Goal: Task Accomplishment & Management: Use online tool/utility

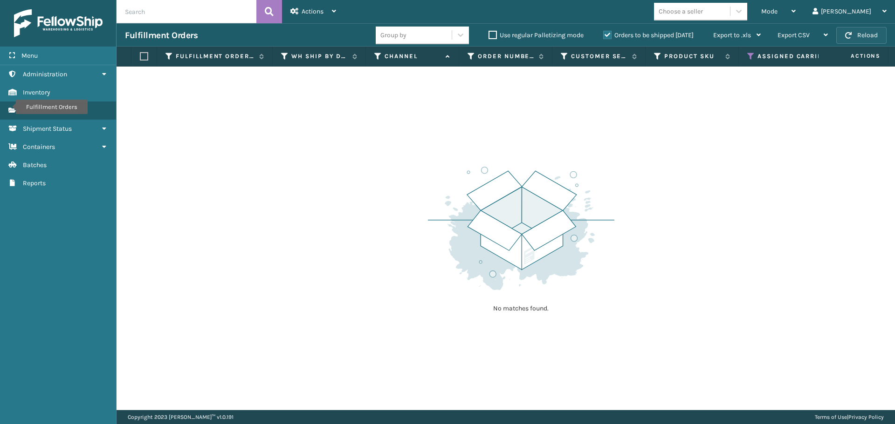
click at [850, 34] on span "button" at bounding box center [848, 35] width 7 height 7
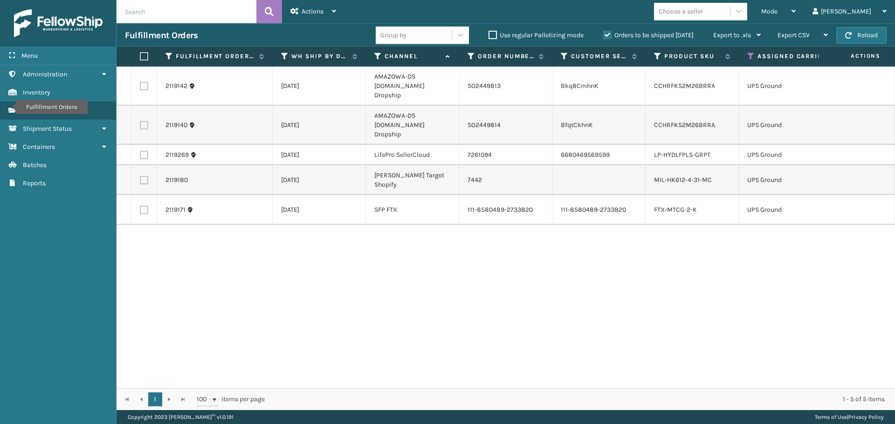
click at [141, 53] on label at bounding box center [143, 56] width 6 height 8
click at [140, 54] on input "checkbox" at bounding box center [140, 57] width 0 height 6
checkbox input "true"
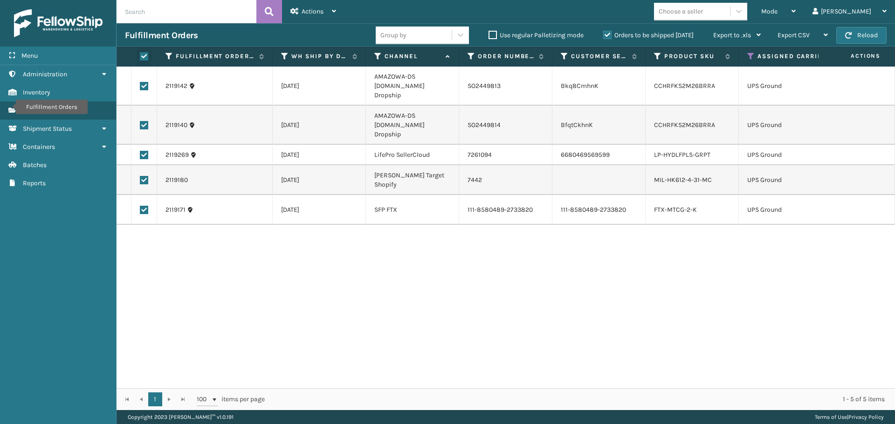
checkbox input "true"
click at [308, 19] on div "Actions" at bounding box center [313, 11] width 46 height 23
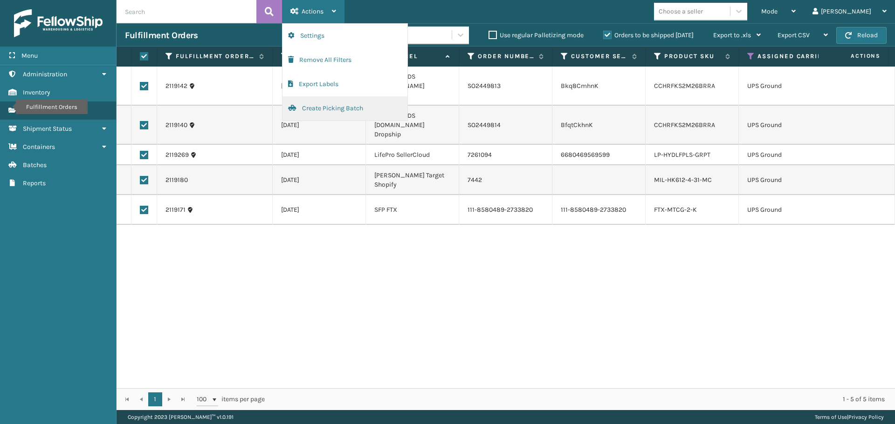
click at [326, 110] on button "Create Picking Batch" at bounding box center [344, 108] width 125 height 24
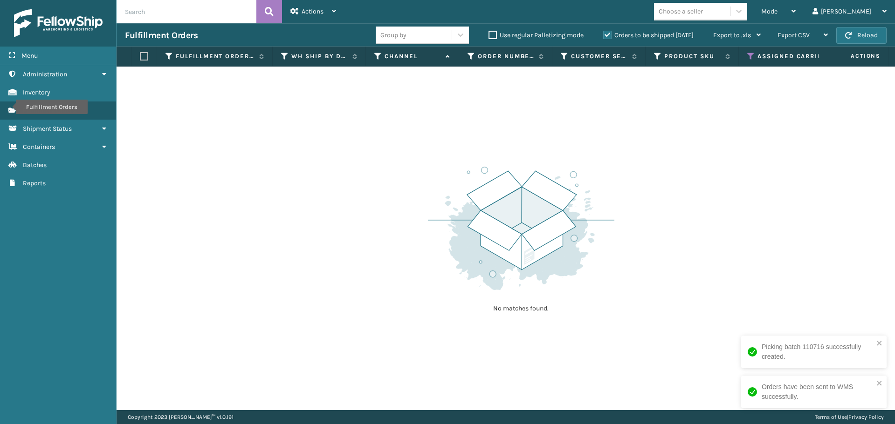
click at [751, 55] on icon at bounding box center [750, 56] width 7 height 8
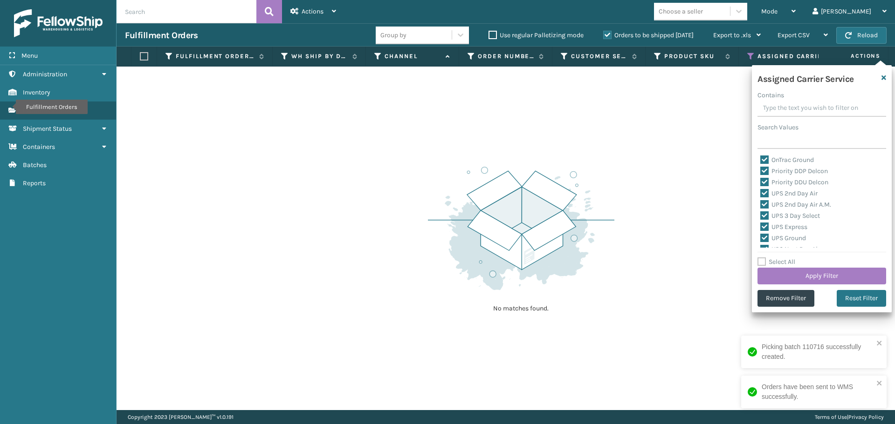
click at [764, 158] on label "OnTrac Ground" at bounding box center [787, 160] width 54 height 8
click at [760, 158] on input "OnTrac Ground" at bounding box center [760, 158] width 0 height 6
checkbox input "false"
click at [767, 178] on div "Priority DDU Delcon" at bounding box center [821, 182] width 123 height 11
click at [766, 171] on label "Priority DDP Delcon" at bounding box center [794, 171] width 68 height 8
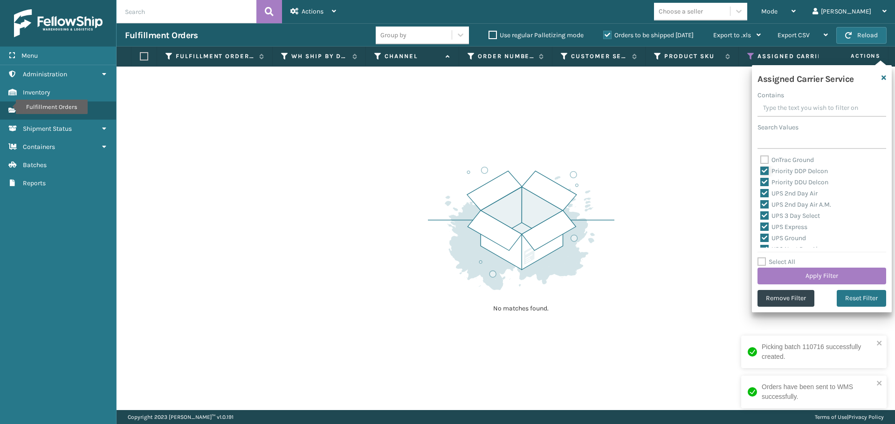
click at [760, 171] on input "Priority DDP Delcon" at bounding box center [760, 169] width 0 height 6
checkbox input "false"
click at [766, 182] on label "Priority DDU Delcon" at bounding box center [794, 182] width 68 height 8
click at [760, 182] on input "Priority DDU Delcon" at bounding box center [760, 180] width 0 height 6
checkbox input "false"
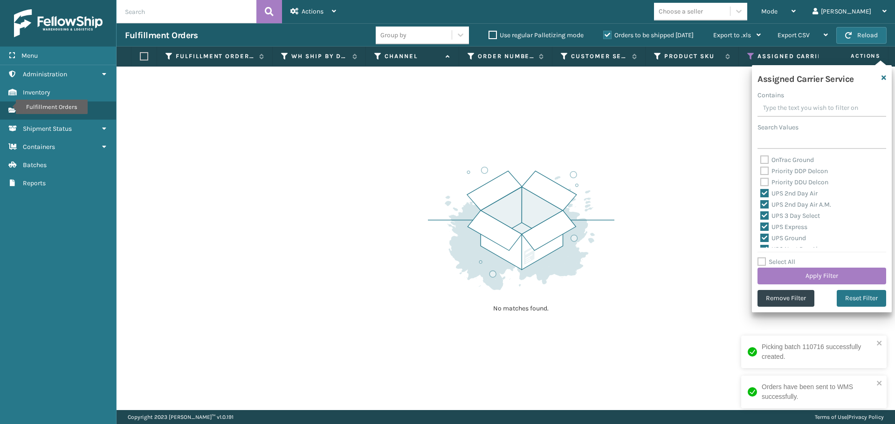
click at [765, 193] on label "UPS 2nd Day Air" at bounding box center [788, 194] width 57 height 8
click at [760, 193] on input "UPS 2nd Day Air" at bounding box center [760, 191] width 0 height 6
checkbox input "false"
click at [764, 204] on label "UPS 2nd Day Air A.M." at bounding box center [795, 205] width 71 height 8
click at [760, 204] on input "UPS 2nd Day Air A.M." at bounding box center [760, 202] width 0 height 6
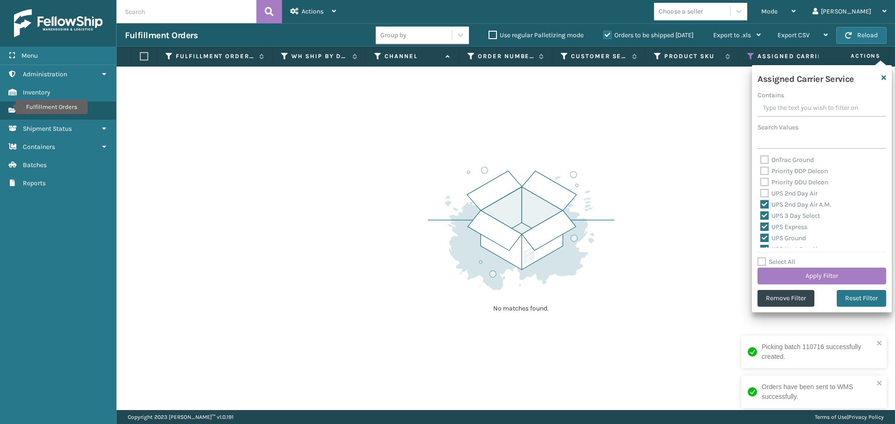
checkbox input "false"
click at [764, 212] on label "UPS 3 Day Select" at bounding box center [790, 216] width 60 height 8
click at [760, 212] on input "UPS 3 Day Select" at bounding box center [760, 214] width 0 height 6
checkbox input "false"
drag, startPoint x: 765, startPoint y: 226, endPoint x: 764, endPoint y: 238, distance: 11.7
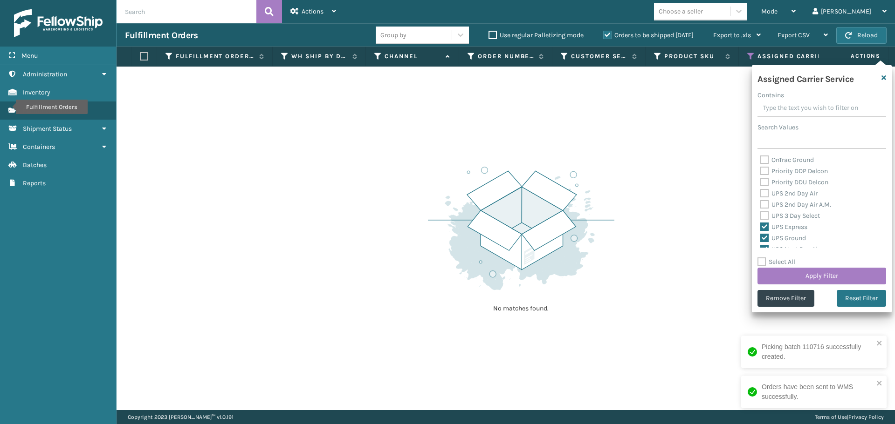
click at [765, 227] on label "UPS Express" at bounding box center [783, 227] width 47 height 8
click at [760, 227] on input "UPS Express" at bounding box center [760, 225] width 0 height 6
checkbox input "false"
click at [764, 237] on label "UPS Ground" at bounding box center [783, 238] width 46 height 8
click at [760, 237] on input "UPS Ground" at bounding box center [760, 236] width 0 height 6
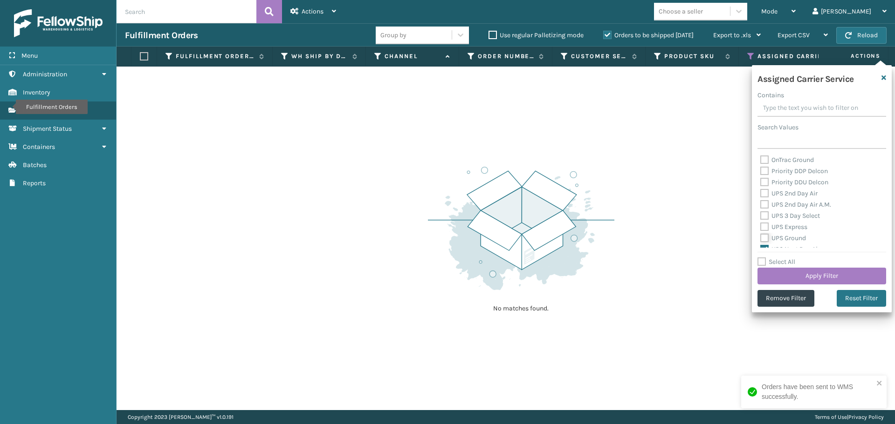
checkbox input "false"
click at [763, 202] on label "UPS Next Day Air" at bounding box center [790, 203] width 60 height 8
click at [760, 202] on input "UPS Next Day Air" at bounding box center [760, 201] width 0 height 6
checkbox input "false"
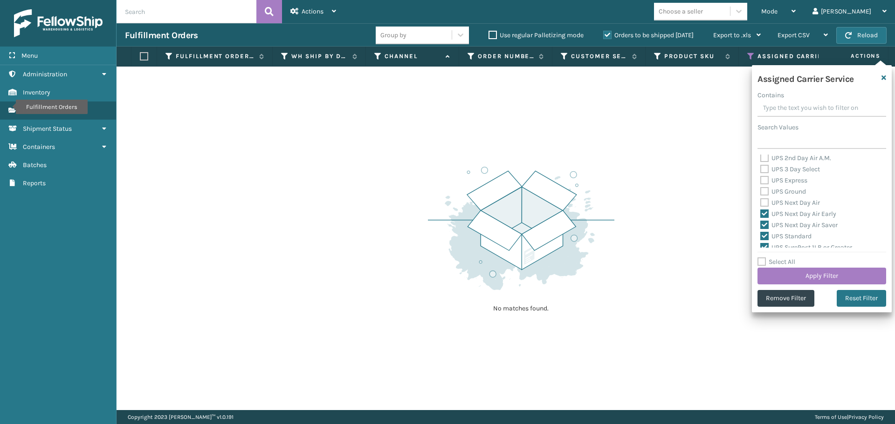
click at [764, 212] on label "UPS Next Day Air Early" at bounding box center [798, 214] width 76 height 8
click at [760, 212] on input "UPS Next Day Air Early" at bounding box center [760, 212] width 0 height 6
checkbox input "false"
click at [763, 225] on label "UPS Next Day Air Saver" at bounding box center [798, 225] width 77 height 8
click at [760, 225] on input "UPS Next Day Air Saver" at bounding box center [760, 223] width 0 height 6
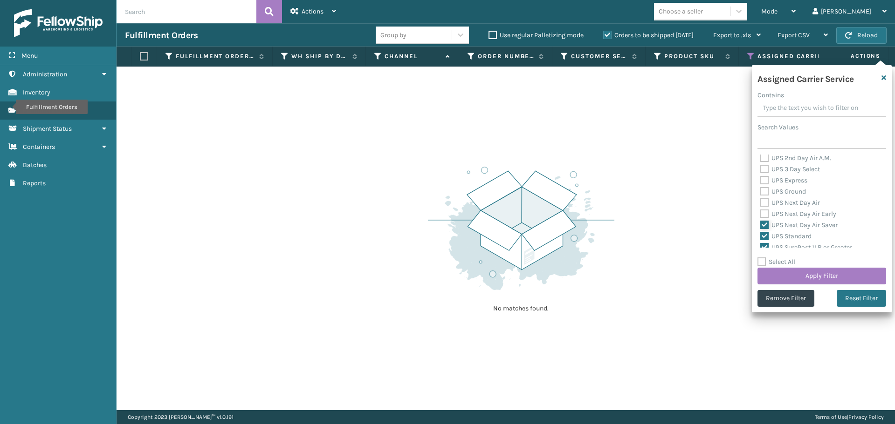
checkbox input "false"
click at [763, 235] on label "UPS Standard" at bounding box center [785, 237] width 51 height 8
click at [760, 235] on input "UPS Standard" at bounding box center [760, 234] width 0 height 6
checkbox input "false"
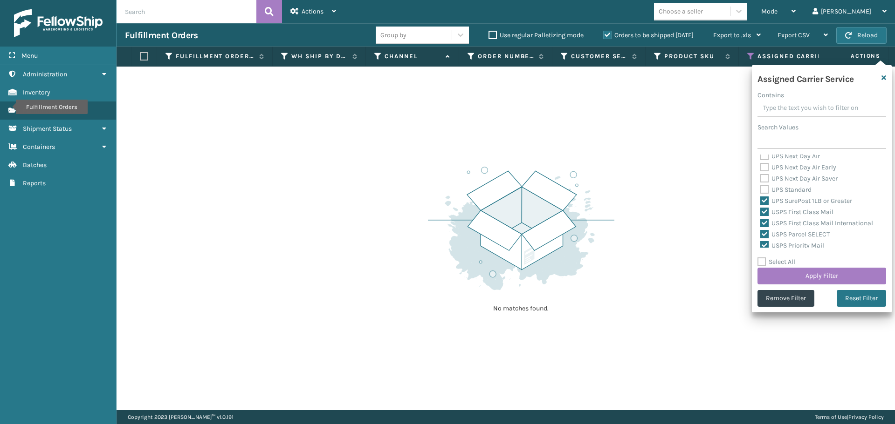
click at [760, 201] on label "UPS SurePost 1LB or Greater" at bounding box center [806, 201] width 92 height 8
click at [760, 201] on input "UPS SurePost 1LB or Greater" at bounding box center [760, 199] width 0 height 6
checkbox input "false"
click at [763, 210] on label "USPS First Class Mail" at bounding box center [796, 212] width 73 height 8
click at [760, 210] on input "USPS First Class Mail" at bounding box center [760, 210] width 0 height 6
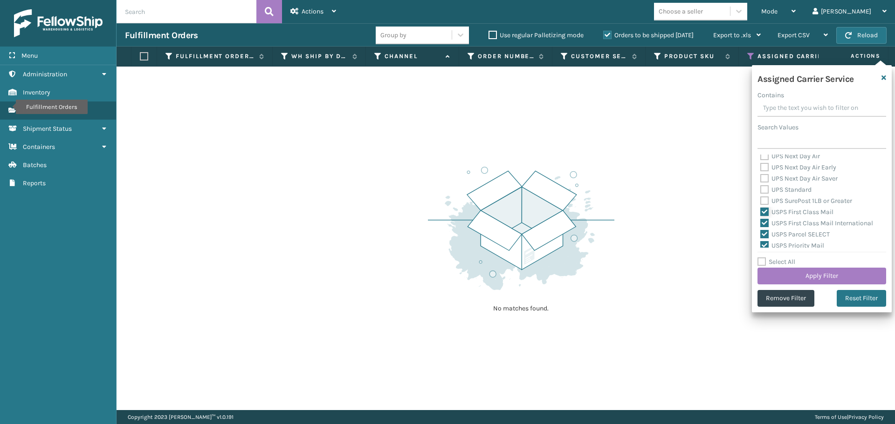
checkbox input "false"
click at [762, 226] on label "USPS First Class Mail International" at bounding box center [816, 223] width 113 height 8
click at [760, 224] on input "USPS First Class Mail International" at bounding box center [760, 221] width 0 height 6
checkbox input "false"
click at [762, 234] on label "USPS Parcel SELECT" at bounding box center [794, 235] width 69 height 8
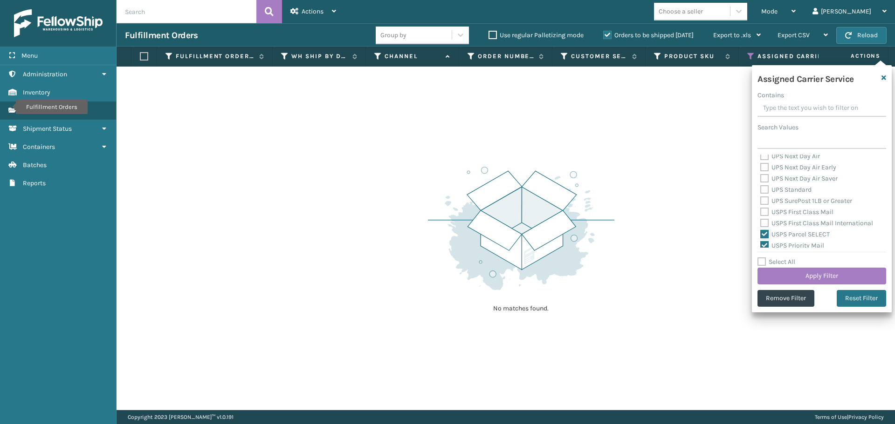
click at [760, 234] on input "USPS Parcel SELECT" at bounding box center [760, 232] width 0 height 6
checkbox input "false"
click at [764, 198] on label "USPS Priority Mail" at bounding box center [792, 199] width 64 height 8
click at [760, 198] on input "USPS Priority Mail" at bounding box center [760, 197] width 0 height 6
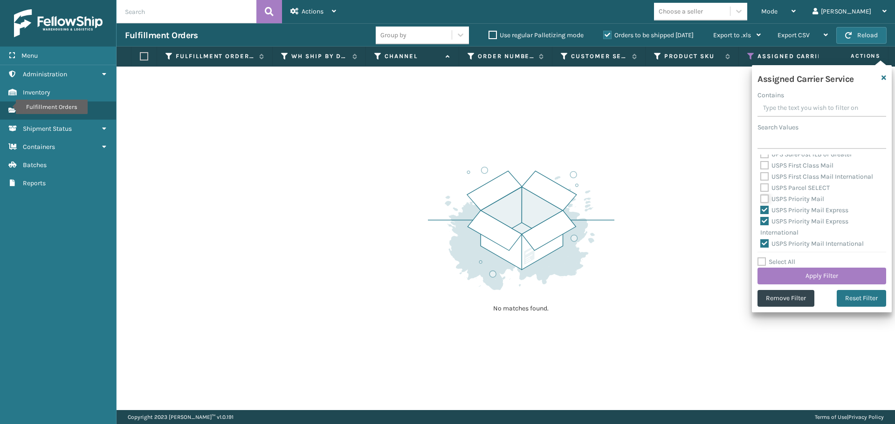
checkbox input "false"
click at [764, 209] on label "USPS Priority Mail Express" at bounding box center [804, 210] width 88 height 8
click at [760, 209] on input "USPS Priority Mail Express" at bounding box center [760, 208] width 0 height 6
checkbox input "false"
click at [762, 220] on label "USPS Priority Mail Express International" at bounding box center [804, 227] width 88 height 19
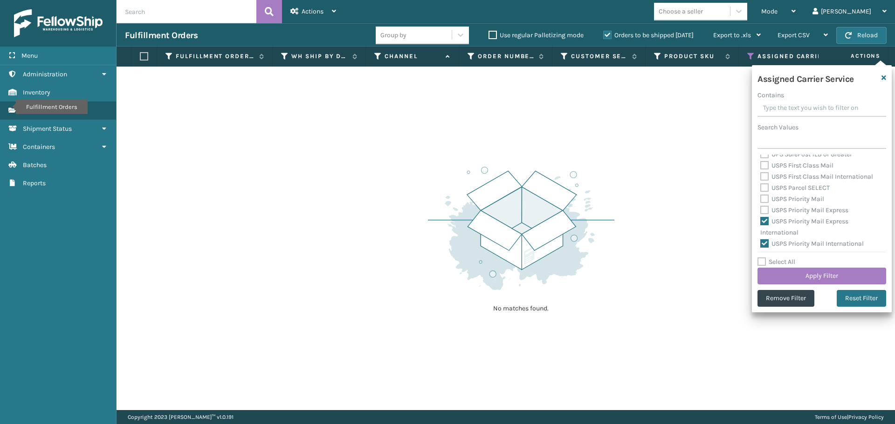
click at [760, 220] on input "USPS Priority Mail Express International" at bounding box center [760, 219] width 0 height 6
checkbox input "false"
click at [764, 244] on label "USPS Priority Mail International" at bounding box center [811, 244] width 103 height 8
click at [760, 244] on input "USPS Priority Mail International" at bounding box center [760, 242] width 0 height 6
checkbox input "false"
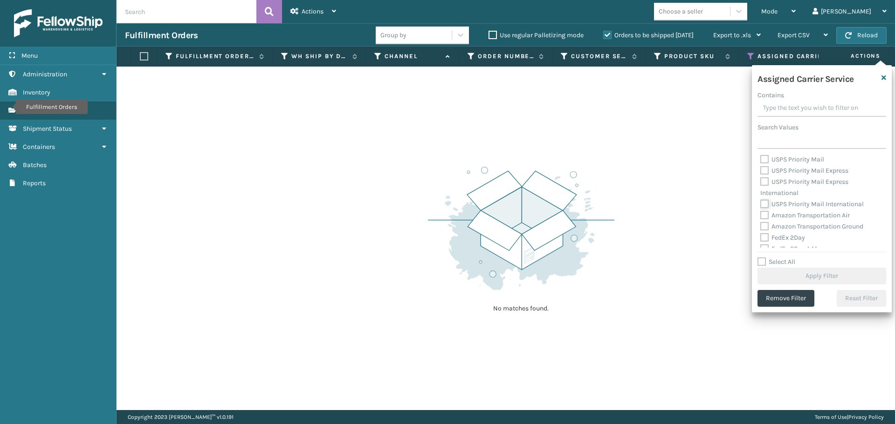
scroll to position [233, 0]
click at [762, 164] on label "Amazon Transportation Air" at bounding box center [804, 162] width 89 height 8
click at [760, 163] on input "Amazon Transportation Air" at bounding box center [760, 160] width 0 height 6
checkbox input "true"
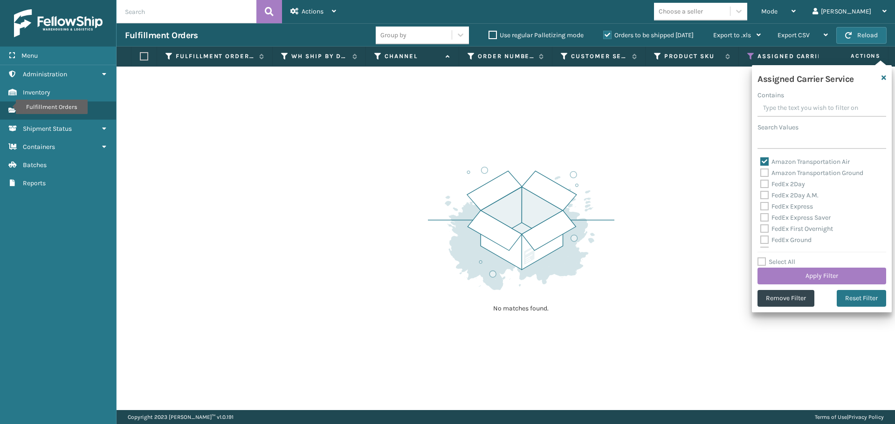
click at [765, 173] on label "Amazon Transportation Ground" at bounding box center [811, 173] width 103 height 8
click at [760, 173] on input "Amazon Transportation Ground" at bounding box center [760, 171] width 0 height 6
checkbox input "true"
click at [850, 279] on button "Apply Filter" at bounding box center [821, 276] width 129 height 17
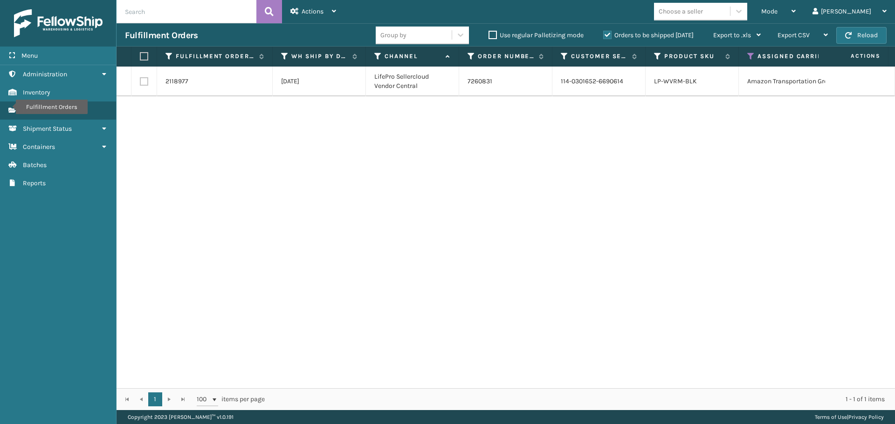
click at [144, 86] on td at bounding box center [144, 82] width 26 height 30
click at [144, 82] on label at bounding box center [144, 81] width 8 height 8
click at [140, 82] on input "checkbox" at bounding box center [140, 80] width 0 height 6
checkbox input "true"
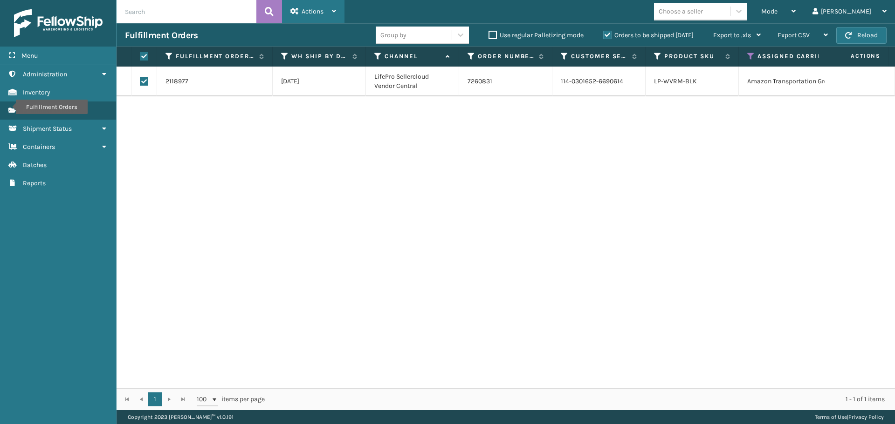
click at [316, 20] on div "Actions" at bounding box center [313, 11] width 46 height 23
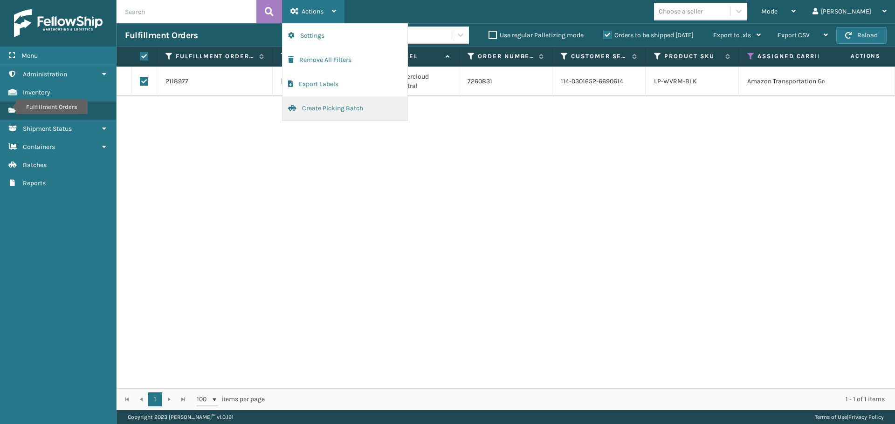
click at [303, 108] on button "Create Picking Batch" at bounding box center [344, 108] width 125 height 24
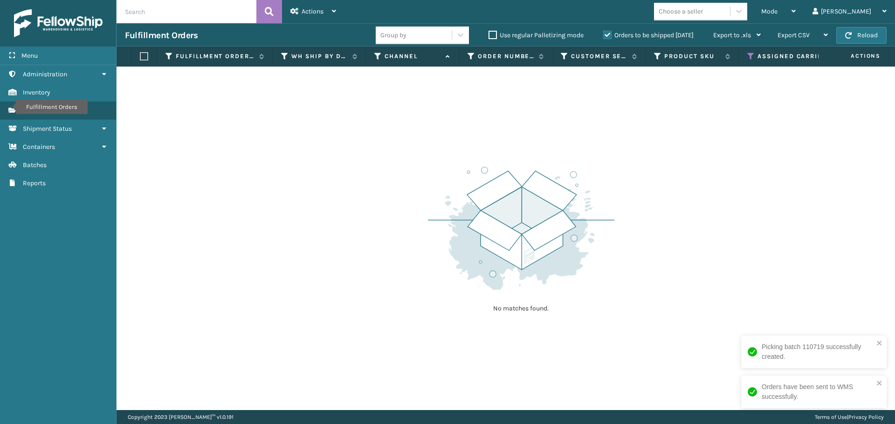
click at [751, 58] on icon at bounding box center [750, 56] width 7 height 8
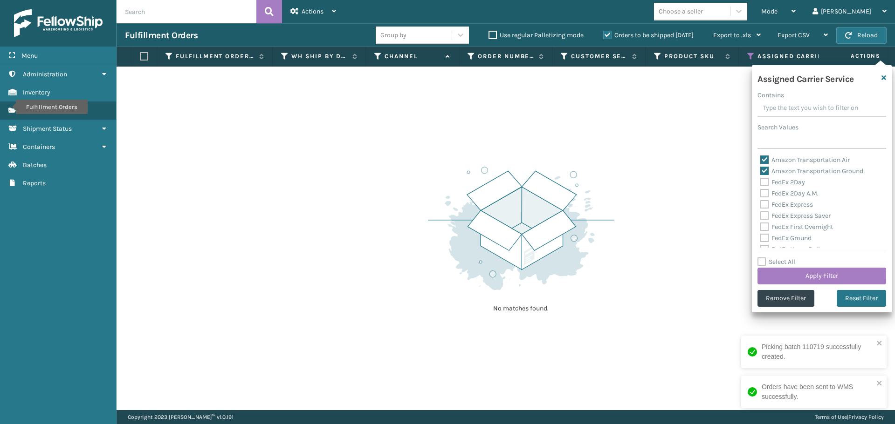
click at [766, 165] on div "Amazon Transportation Air" at bounding box center [821, 160] width 123 height 11
click at [766, 163] on label "Amazon Transportation Air" at bounding box center [804, 160] width 89 height 8
click at [760, 161] on input "Amazon Transportation Air" at bounding box center [760, 158] width 0 height 6
checkbox input "false"
click at [766, 171] on label "Amazon Transportation Ground" at bounding box center [811, 171] width 103 height 8
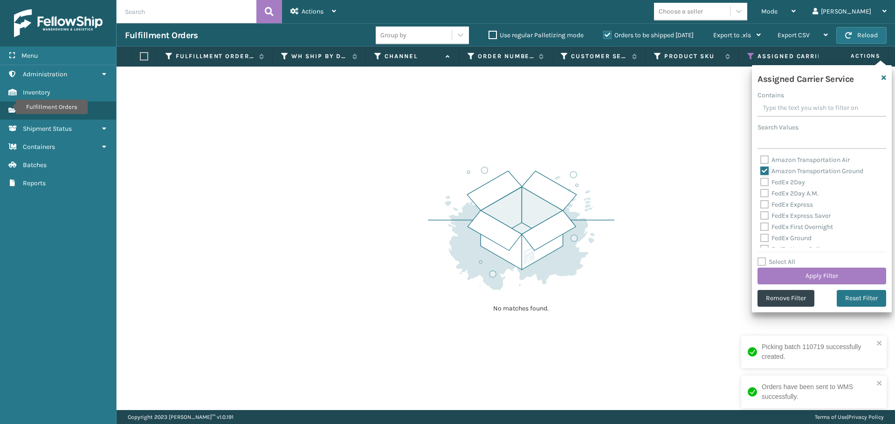
click at [760, 171] on input "Amazon Transportation Ground" at bounding box center [760, 169] width 0 height 6
checkbox input "false"
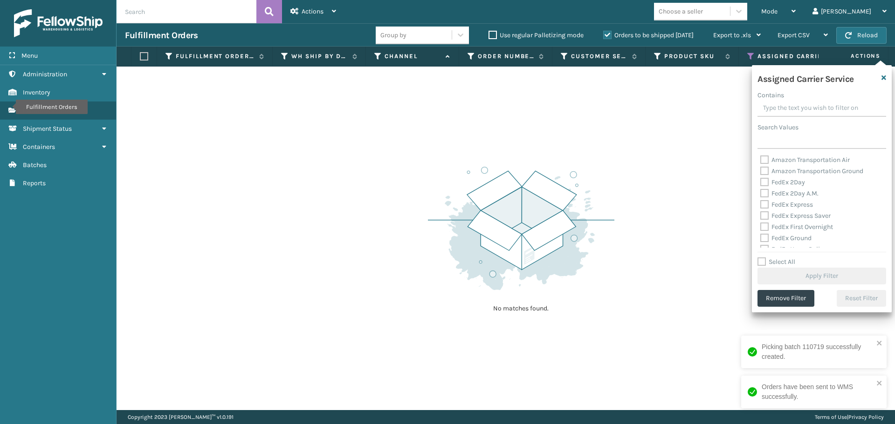
click at [766, 186] on label "FedEx 2Day" at bounding box center [782, 182] width 45 height 8
click at [760, 183] on input "FedEx 2Day" at bounding box center [760, 180] width 0 height 6
checkbox input "true"
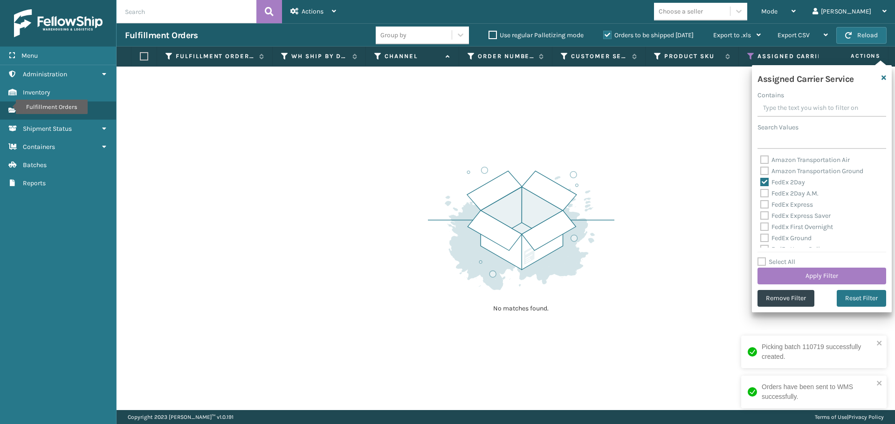
click at [766, 192] on label "FedEx 2Day A.M." at bounding box center [789, 194] width 58 height 8
click at [760, 192] on input "FedEx 2Day A.M." at bounding box center [760, 191] width 0 height 6
checkbox input "true"
click at [763, 209] on div "FedEx Express" at bounding box center [821, 204] width 123 height 11
click at [766, 200] on div "FedEx Express" at bounding box center [821, 204] width 123 height 11
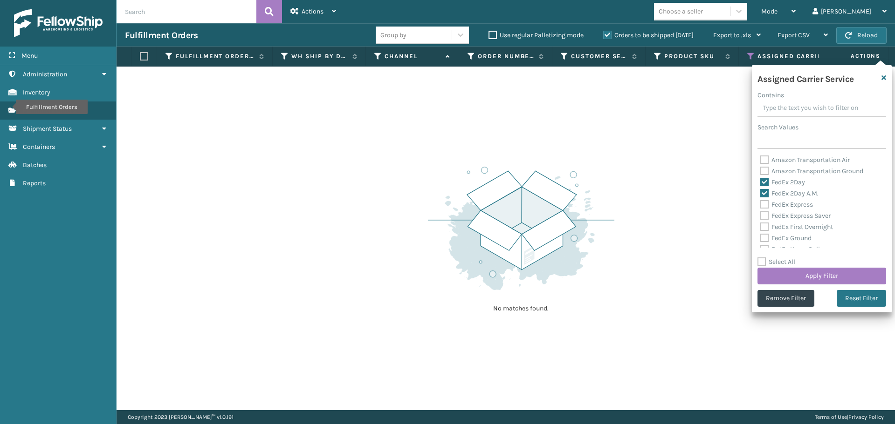
click at [767, 208] on label "FedEx Express" at bounding box center [786, 205] width 53 height 8
click at [760, 205] on input "FedEx Express" at bounding box center [760, 202] width 0 height 6
checkbox input "true"
click at [766, 216] on label "FedEx Express Saver" at bounding box center [795, 216] width 70 height 8
click at [760, 216] on input "FedEx Express Saver" at bounding box center [760, 214] width 0 height 6
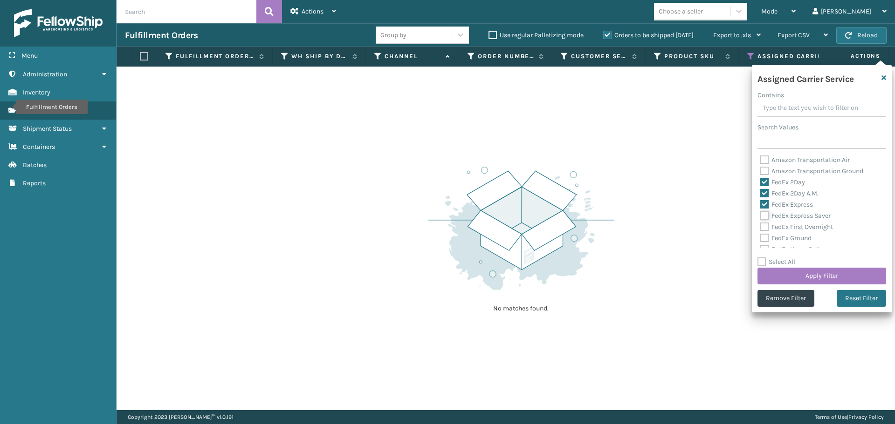
checkbox input "true"
click at [766, 228] on label "FedEx First Overnight" at bounding box center [796, 227] width 73 height 8
click at [760, 228] on input "FedEx First Overnight" at bounding box center [760, 225] width 0 height 6
checkbox input "true"
click at [764, 238] on label "FedEx Ground" at bounding box center [785, 238] width 51 height 8
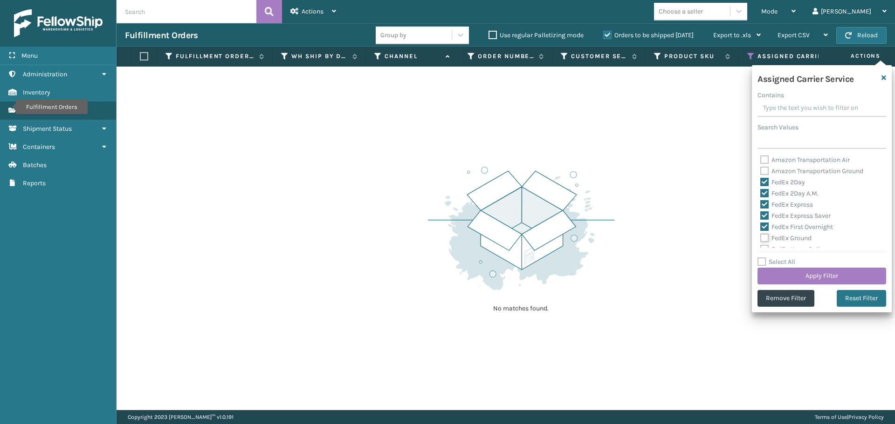
click at [760, 238] on input "FedEx Ground" at bounding box center [760, 236] width 0 height 6
checkbox input "true"
click at [766, 203] on label "FedEx Home Delivery" at bounding box center [796, 203] width 72 height 8
click at [760, 203] on input "FedEx Home Delivery" at bounding box center [760, 201] width 0 height 6
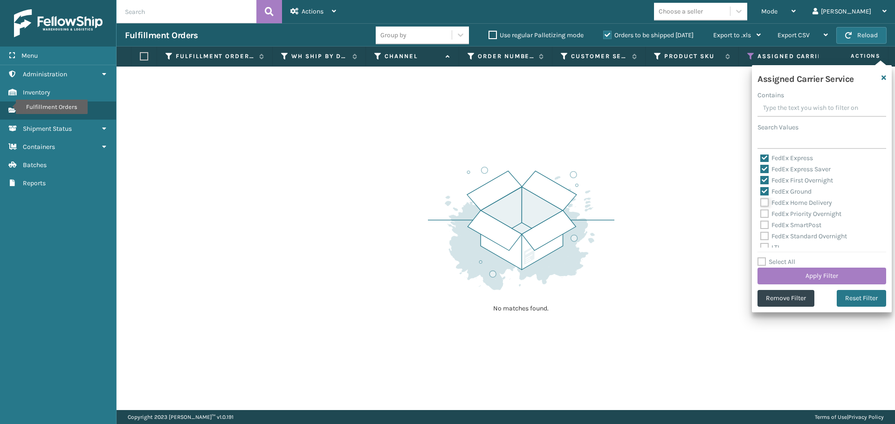
checkbox input "true"
click at [766, 213] on label "FedEx Priority Overnight" at bounding box center [800, 214] width 81 height 8
click at [760, 213] on input "FedEx Priority Overnight" at bounding box center [760, 212] width 0 height 6
checkbox input "true"
click at [765, 227] on label "FedEx SmartPost" at bounding box center [790, 225] width 61 height 8
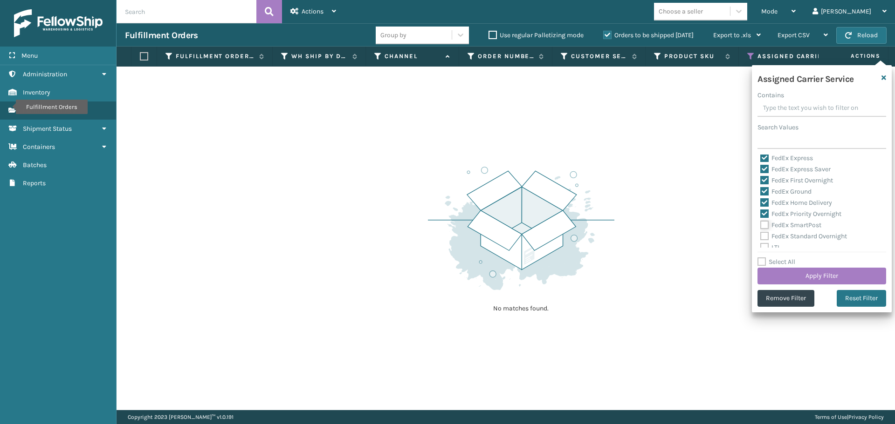
click at [760, 226] on input "FedEx SmartPost" at bounding box center [760, 223] width 0 height 6
checkbox input "true"
click at [765, 236] on label "FedEx Standard Overnight" at bounding box center [803, 237] width 87 height 8
click at [760, 236] on input "FedEx Standard Overnight" at bounding box center [760, 234] width 0 height 6
checkbox input "true"
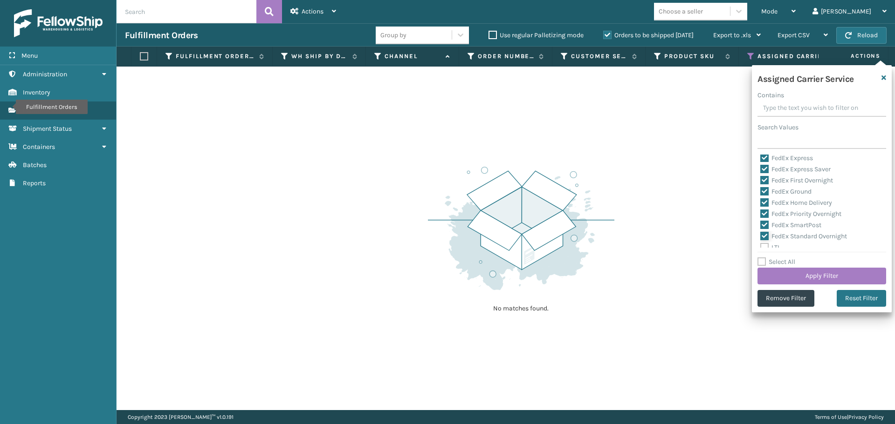
scroll to position [93, 0]
click at [810, 275] on button "Apply Filter" at bounding box center [821, 276] width 129 height 17
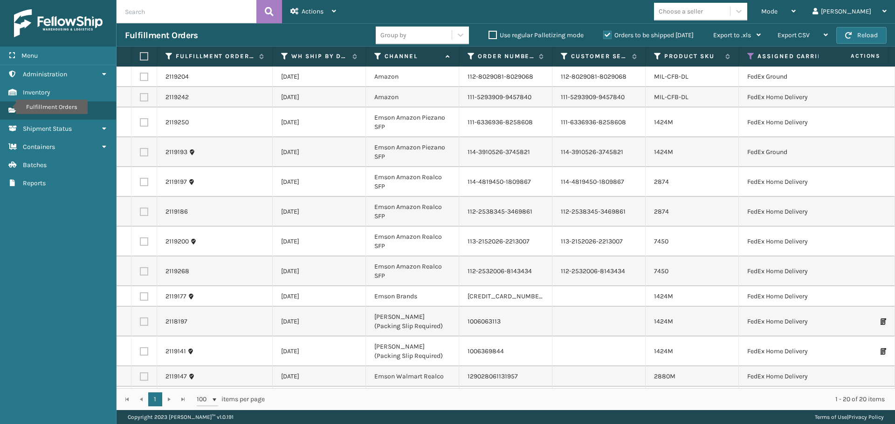
click at [145, 59] on label at bounding box center [143, 56] width 6 height 8
click at [140, 59] on input "checkbox" at bounding box center [140, 57] width 0 height 6
checkbox input "true"
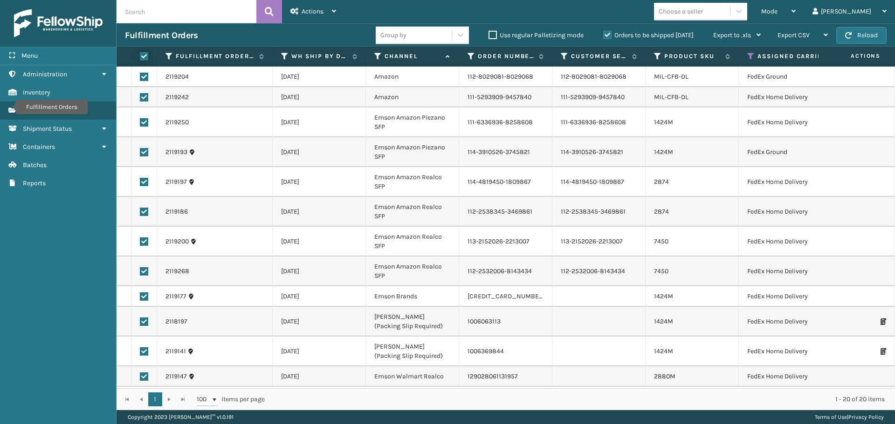
checkbox input "true"
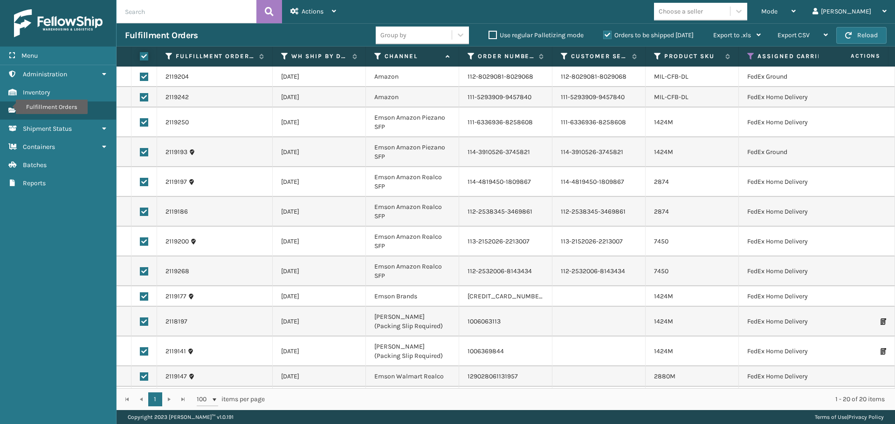
checkbox input "true"
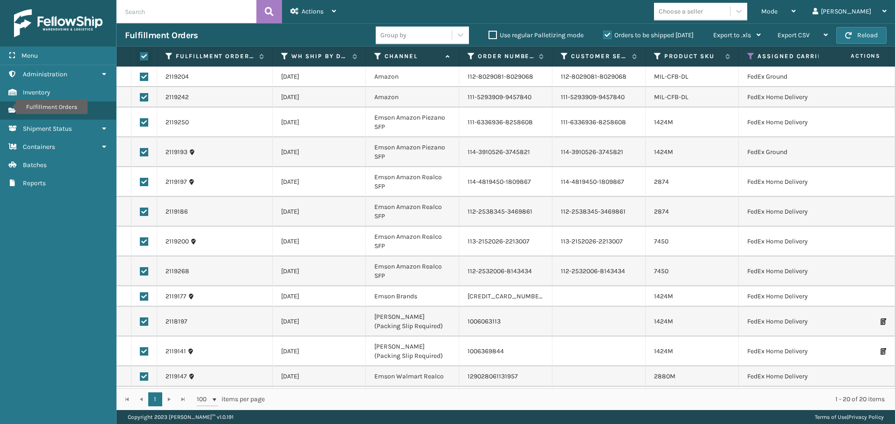
checkbox input "true"
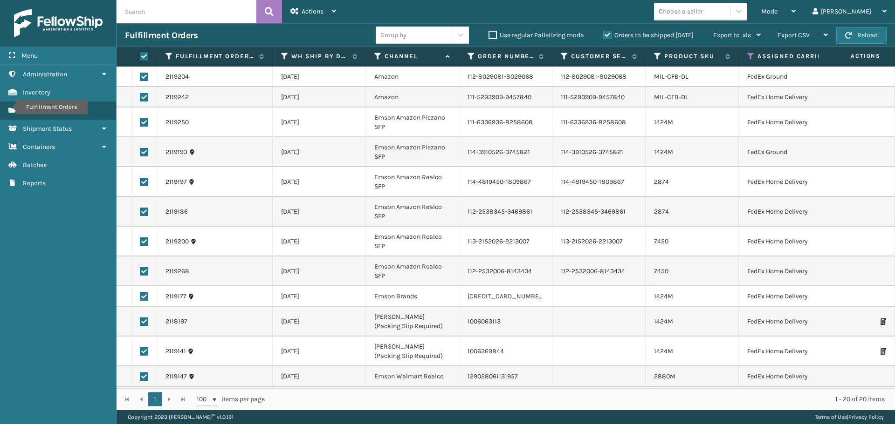
checkbox input "true"
click at [311, 10] on span "Actions" at bounding box center [312, 11] width 22 height 8
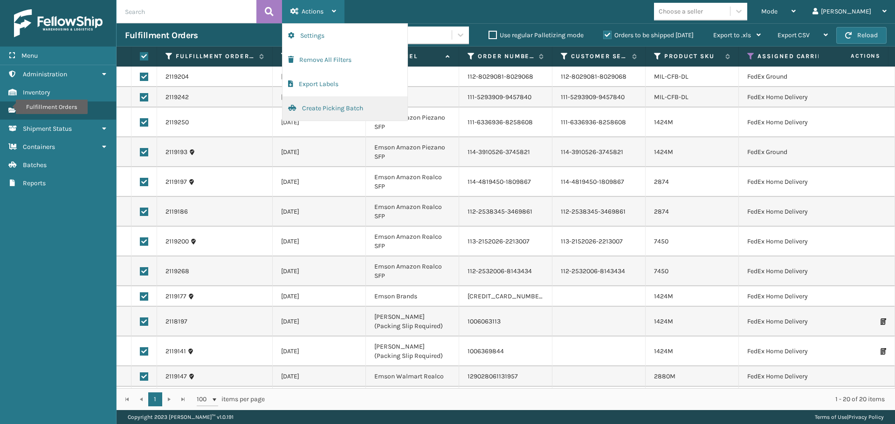
click at [341, 107] on button "Create Picking Batch" at bounding box center [344, 108] width 125 height 24
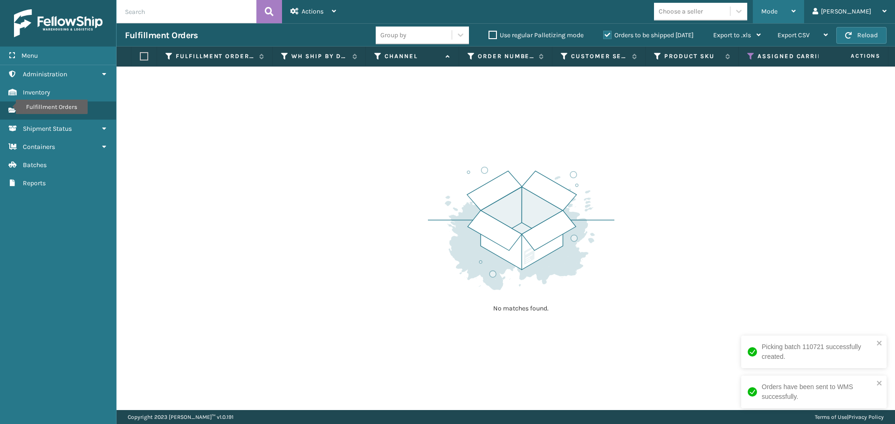
click at [795, 17] on div "Mode" at bounding box center [778, 11] width 34 height 23
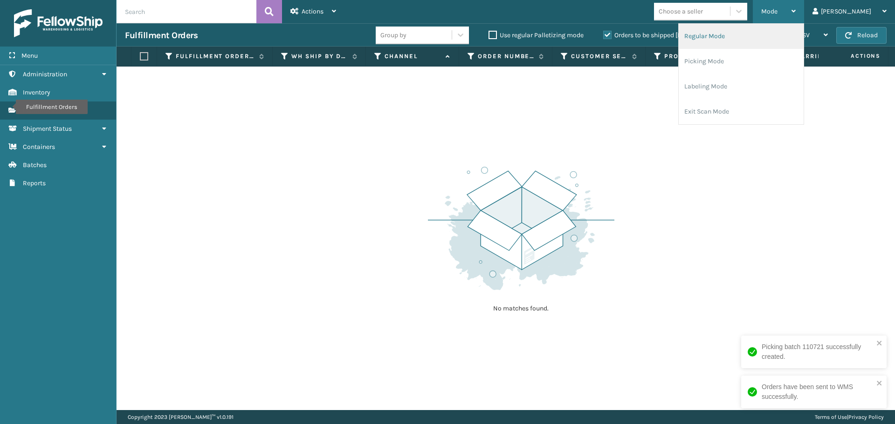
click at [792, 36] on li "Regular Mode" at bounding box center [740, 36] width 125 height 25
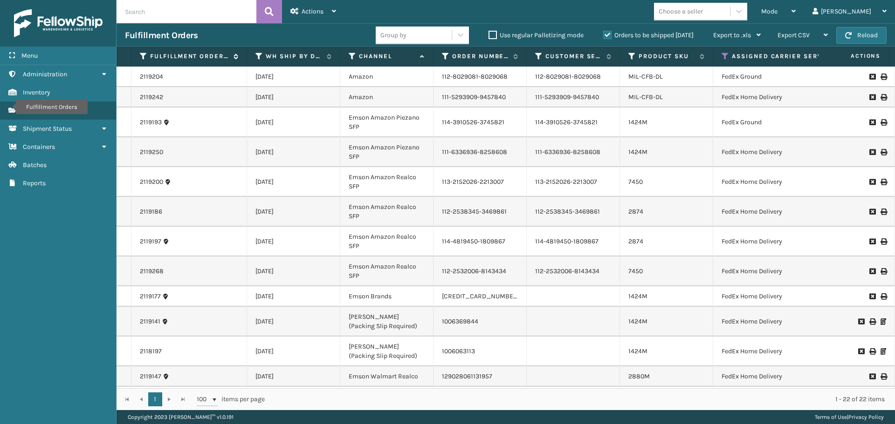
click at [143, 55] on icon at bounding box center [143, 56] width 7 height 8
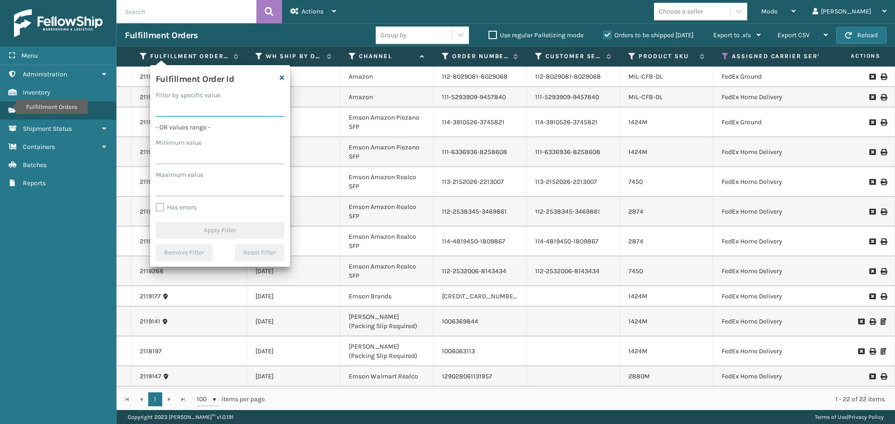
click at [187, 113] on input "Filter by specific value" at bounding box center [220, 108] width 129 height 17
paste input "2119062"
type input "2119062"
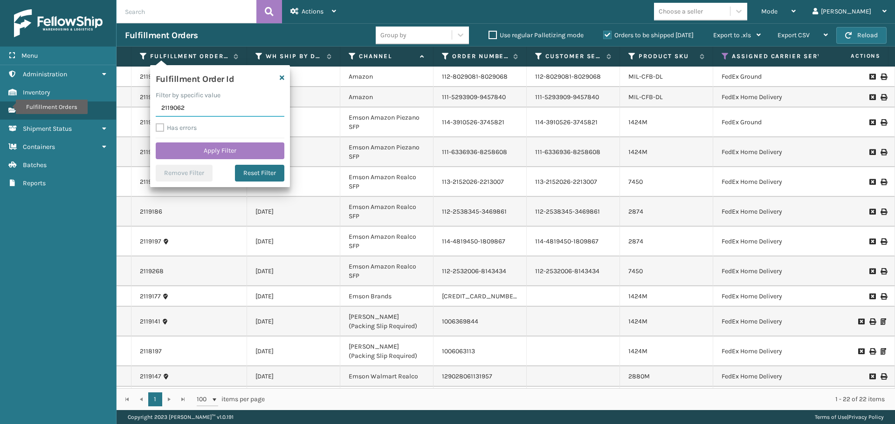
click button "Apply Filter" at bounding box center [220, 151] width 129 height 17
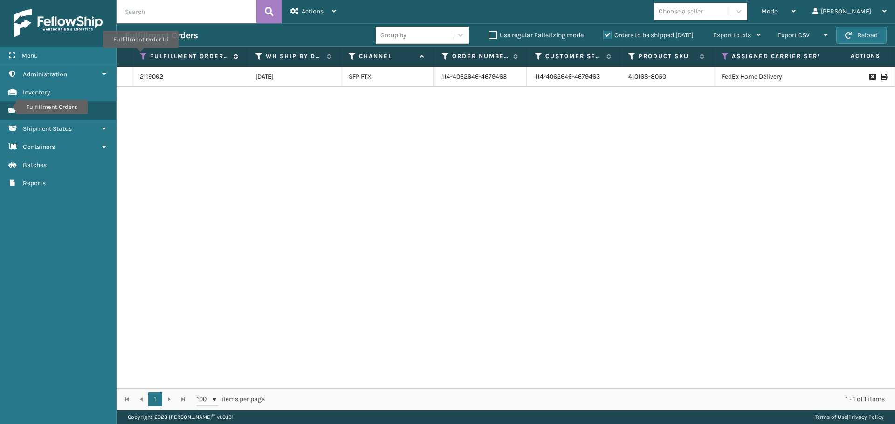
click at [140, 55] on icon at bounding box center [143, 56] width 7 height 8
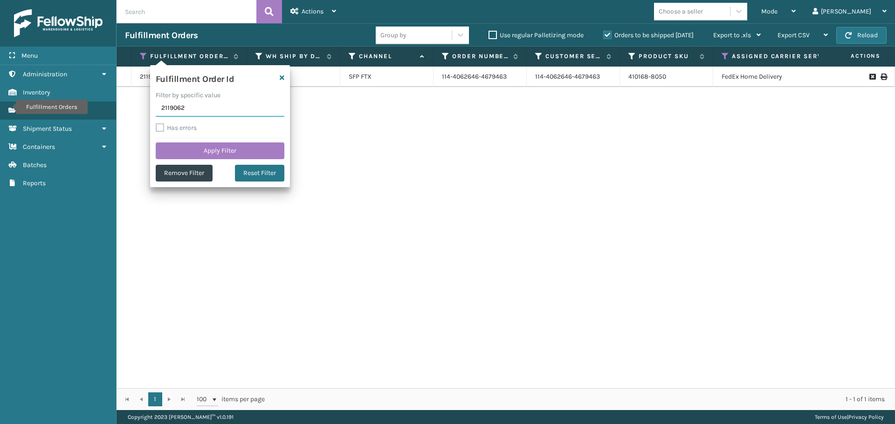
click at [196, 102] on input "2119062" at bounding box center [220, 108] width 129 height 17
paste input "2119077"
type input "2119077"
click at [212, 156] on button "Apply Filter" at bounding box center [220, 151] width 129 height 17
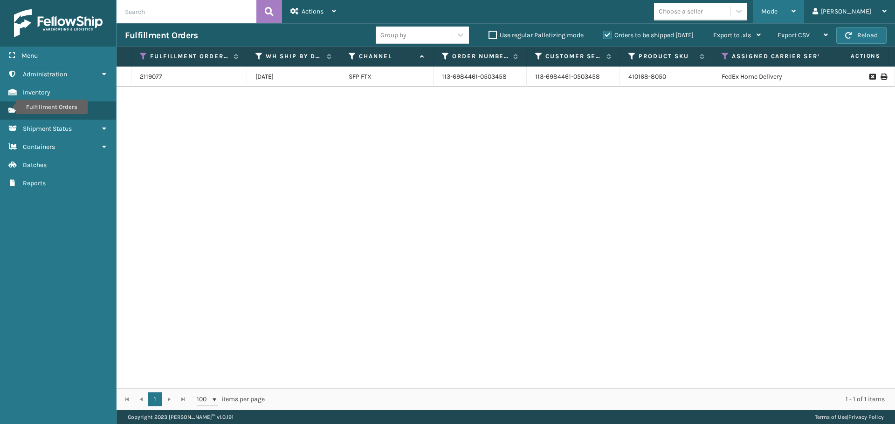
click at [777, 11] on span "Mode" at bounding box center [769, 11] width 16 height 8
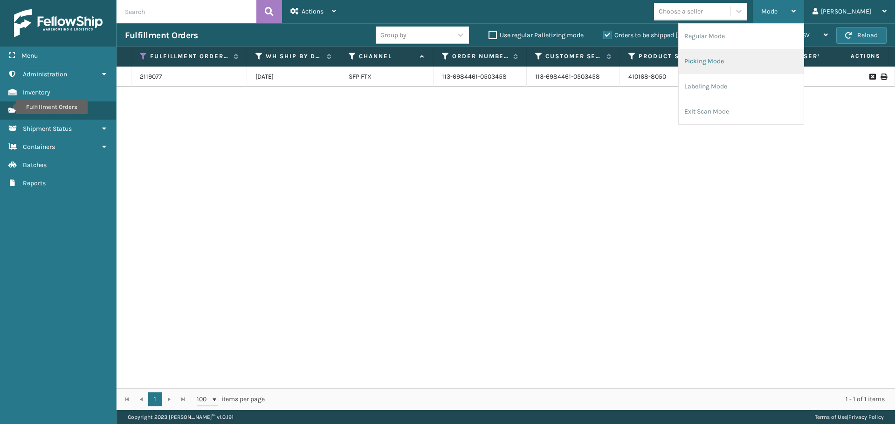
click at [783, 60] on li "Picking Mode" at bounding box center [740, 61] width 125 height 25
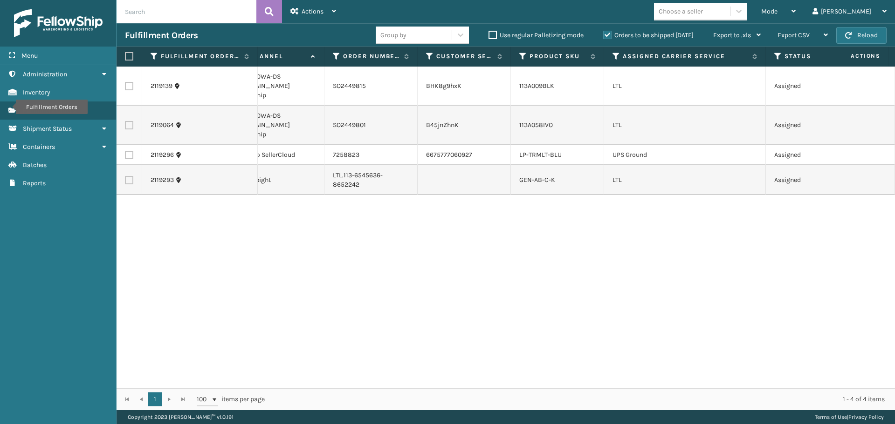
scroll to position [0, 0]
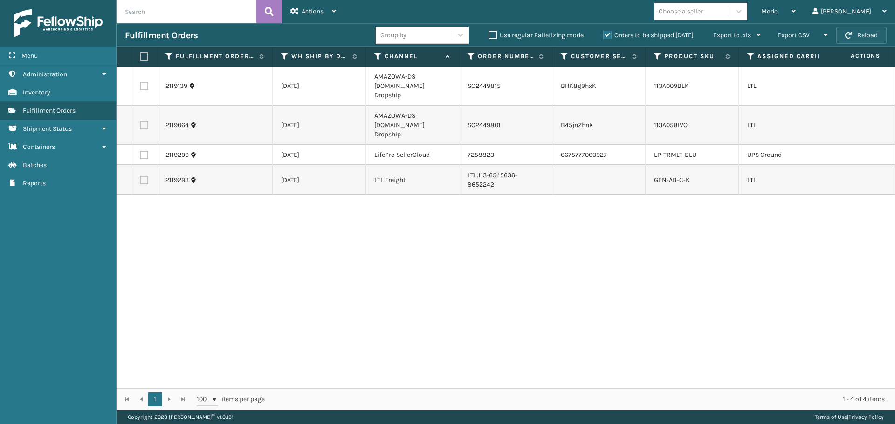
click at [855, 32] on button "Reload" at bounding box center [861, 35] width 50 height 17
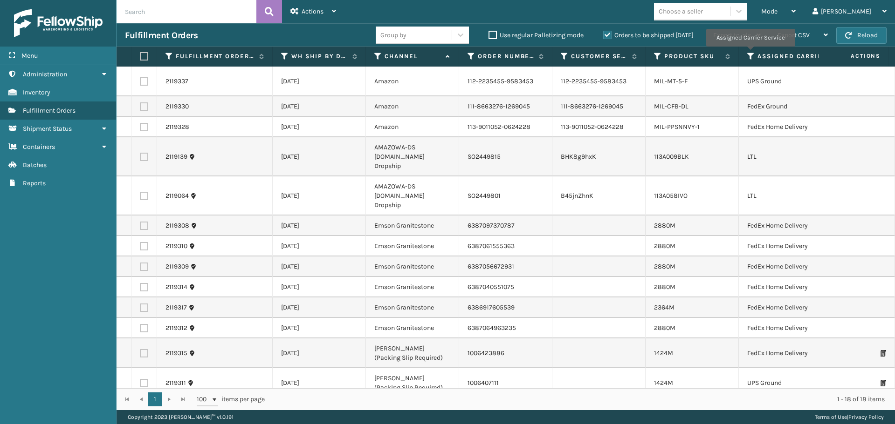
click at [750, 53] on icon at bounding box center [750, 56] width 7 height 8
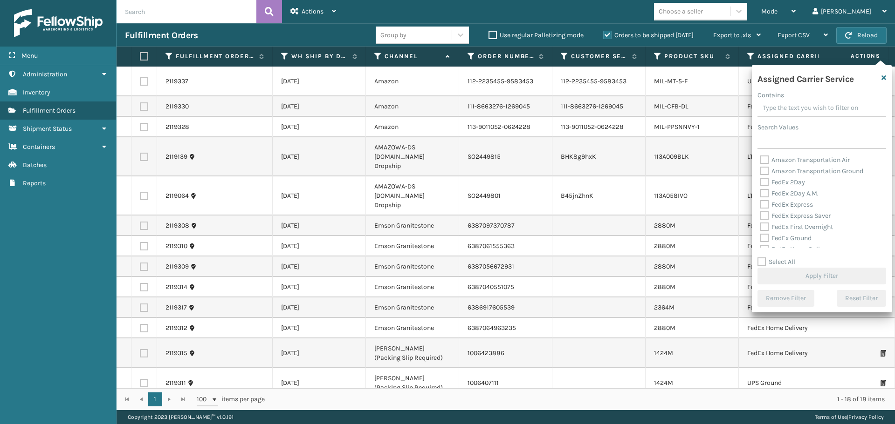
click at [763, 160] on label "Amazon Transportation Air" at bounding box center [804, 160] width 89 height 8
click at [760, 160] on input "Amazon Transportation Air" at bounding box center [760, 158] width 0 height 6
checkbox input "true"
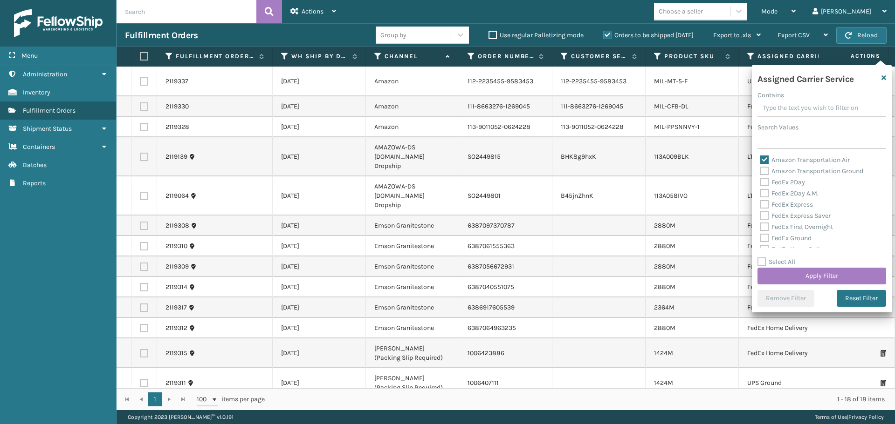
click at [763, 174] on label "Amazon Transportation Ground" at bounding box center [811, 171] width 103 height 8
click at [760, 172] on input "Amazon Transportation Ground" at bounding box center [760, 169] width 0 height 6
checkbox input "true"
click at [778, 275] on button "Apply Filter" at bounding box center [821, 276] width 129 height 17
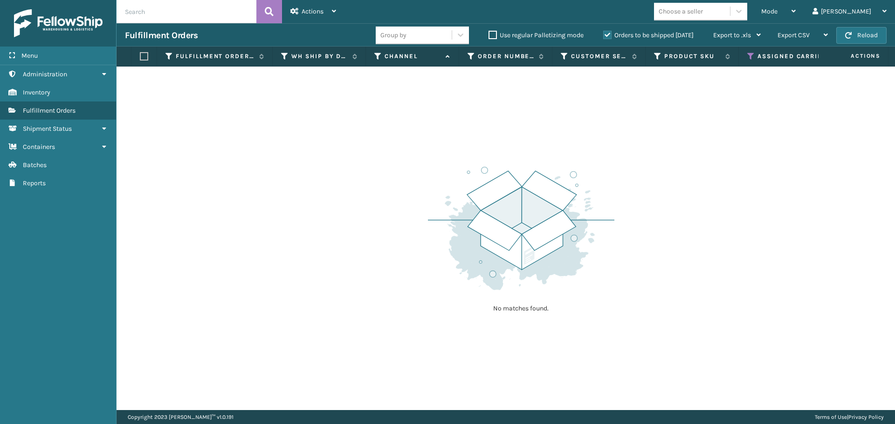
click at [749, 57] on icon at bounding box center [750, 56] width 7 height 8
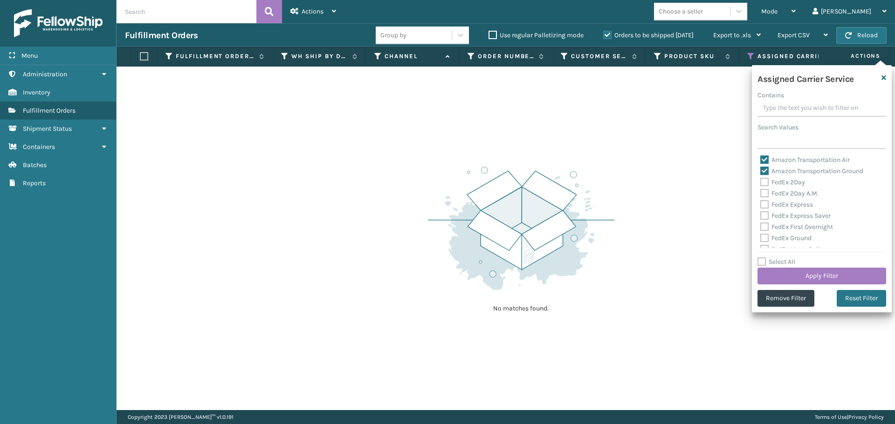
click at [765, 160] on label "Amazon Transportation Air" at bounding box center [804, 160] width 89 height 8
click at [760, 160] on input "Amazon Transportation Air" at bounding box center [760, 158] width 0 height 6
checkbox input "false"
click at [762, 172] on label "Amazon Transportation Ground" at bounding box center [811, 171] width 103 height 8
click at [760, 172] on input "Amazon Transportation Ground" at bounding box center [760, 169] width 0 height 6
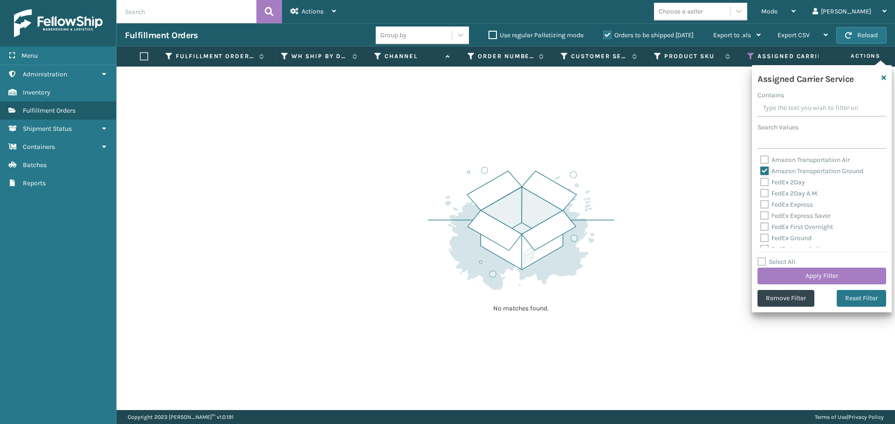
checkbox input "false"
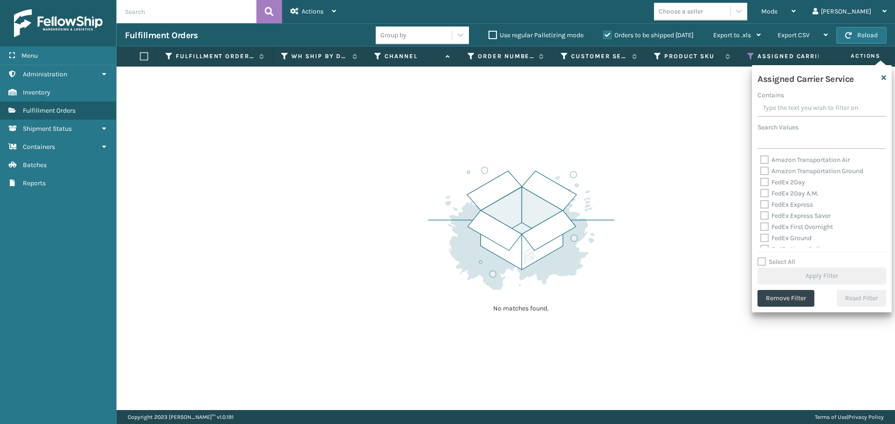
click at [764, 182] on label "FedEx 2Day" at bounding box center [782, 182] width 45 height 8
click at [760, 182] on input "FedEx 2Day" at bounding box center [760, 180] width 0 height 6
checkbox input "true"
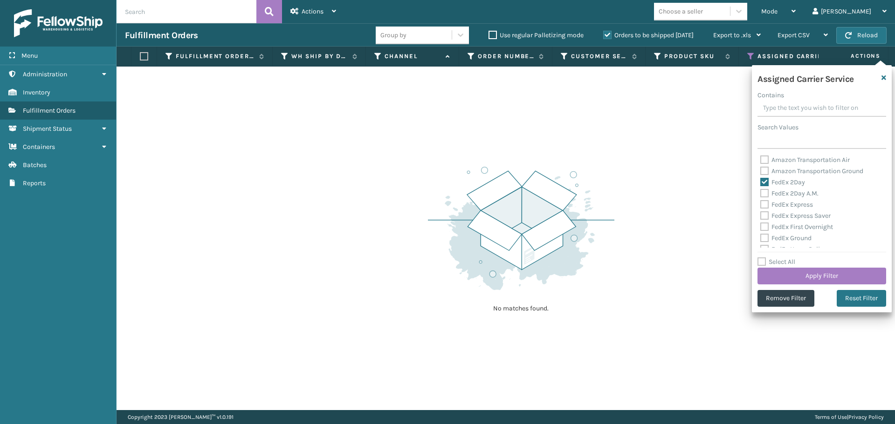
click at [764, 198] on div "FedEx 2Day A.M." at bounding box center [821, 193] width 123 height 11
click at [763, 195] on label "FedEx 2Day A.M." at bounding box center [789, 194] width 58 height 8
click at [760, 194] on input "FedEx 2Day A.M." at bounding box center [760, 191] width 0 height 6
checkbox input "true"
click at [767, 203] on label "FedEx Express" at bounding box center [786, 205] width 53 height 8
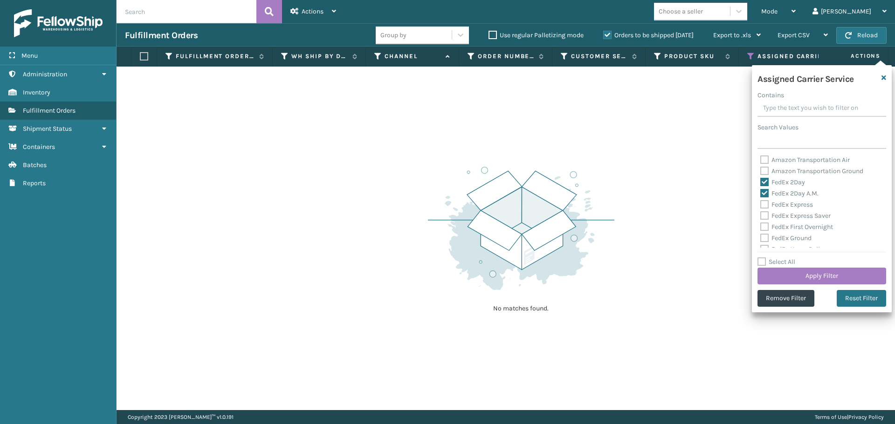
click at [760, 203] on input "FedEx Express" at bounding box center [760, 202] width 0 height 6
checkbox input "true"
drag, startPoint x: 763, startPoint y: 213, endPoint x: 763, endPoint y: 221, distance: 7.9
click at [763, 213] on label "FedEx Express Saver" at bounding box center [795, 216] width 70 height 8
click at [760, 213] on input "FedEx Express Saver" at bounding box center [760, 214] width 0 height 6
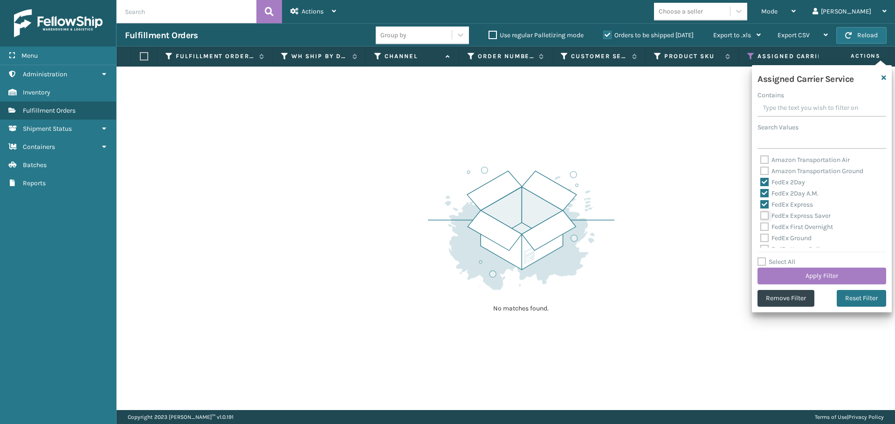
checkbox input "true"
click at [764, 226] on label "FedEx First Overnight" at bounding box center [796, 227] width 73 height 8
click at [760, 226] on input "FedEx First Overnight" at bounding box center [760, 225] width 0 height 6
checkbox input "true"
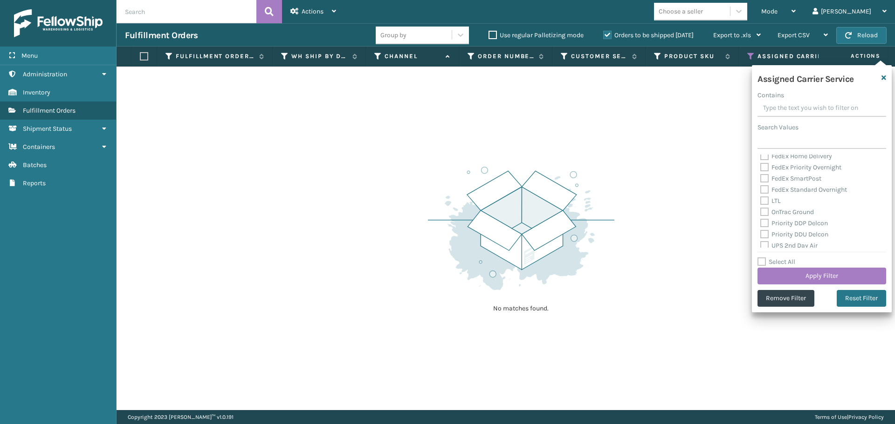
click at [766, 157] on label "FedEx Home Delivery" at bounding box center [796, 156] width 72 height 8
click at [760, 157] on input "FedEx Home Delivery" at bounding box center [760, 154] width 0 height 6
checkbox input "true"
click at [766, 194] on label "FedEx Ground" at bounding box center [785, 195] width 51 height 8
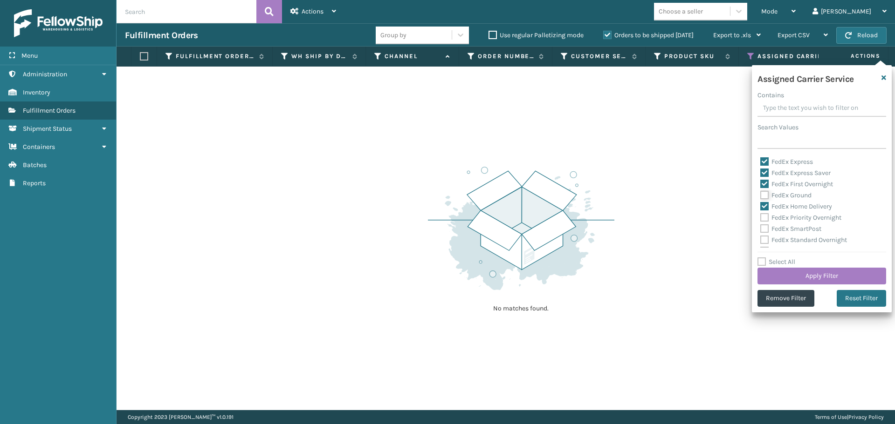
click at [760, 194] on input "FedEx Ground" at bounding box center [760, 193] width 0 height 6
checkbox input "true"
drag, startPoint x: 765, startPoint y: 214, endPoint x: 763, endPoint y: 228, distance: 14.0
click at [765, 214] on label "FedEx Priority Overnight" at bounding box center [800, 218] width 81 height 8
click at [760, 214] on input "FedEx Priority Overnight" at bounding box center [760, 215] width 0 height 6
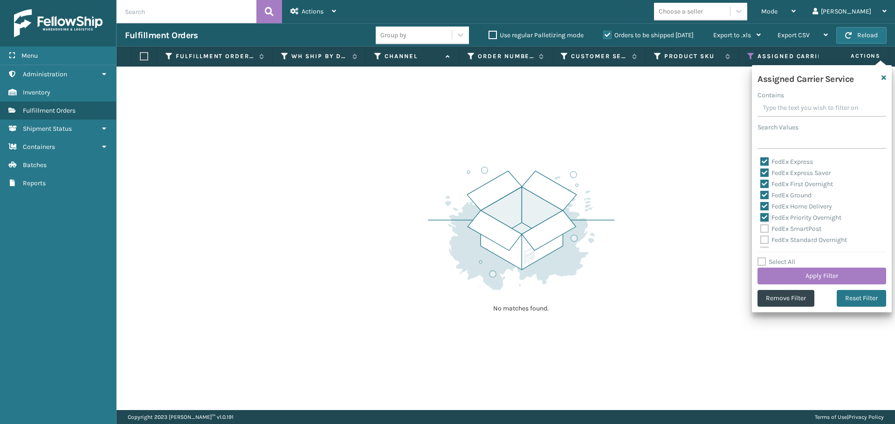
checkbox input "true"
click at [763, 230] on label "FedEx SmartPost" at bounding box center [790, 229] width 61 height 8
click at [760, 230] on input "FedEx SmartPost" at bounding box center [760, 227] width 0 height 6
checkbox input "true"
click at [763, 243] on label "FedEx Standard Overnight" at bounding box center [803, 240] width 87 height 8
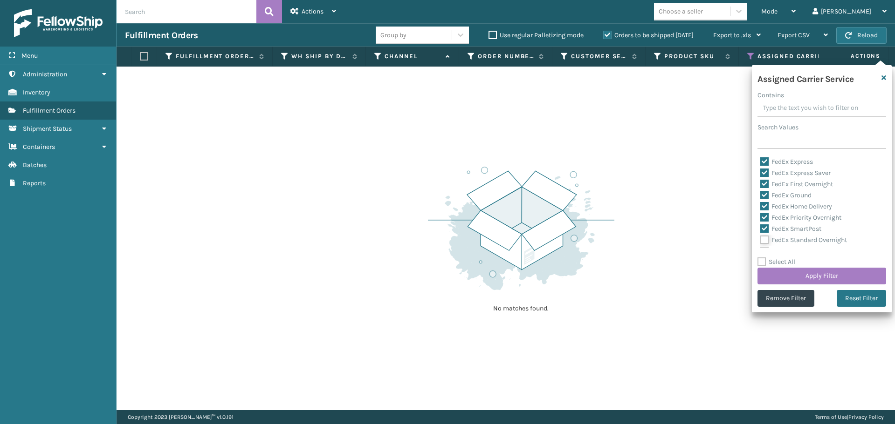
click at [760, 241] on input "FedEx Standard Overnight" at bounding box center [760, 238] width 0 height 6
checkbox input "true"
click at [799, 277] on button "Apply Filter" at bounding box center [821, 276] width 129 height 17
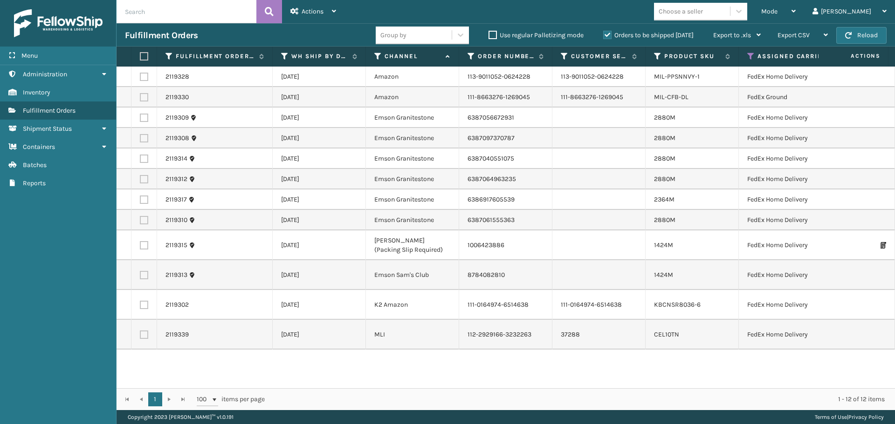
click at [145, 55] on label at bounding box center [143, 56] width 6 height 8
click at [140, 55] on input "checkbox" at bounding box center [140, 57] width 0 height 6
checkbox input "true"
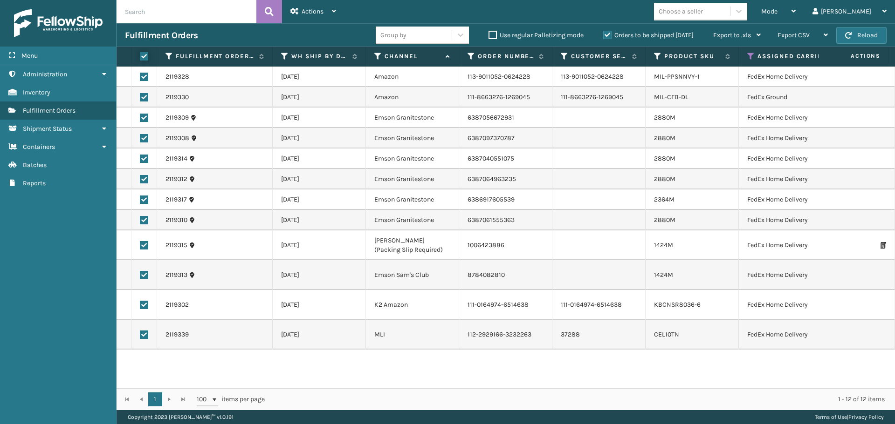
checkbox input "true"
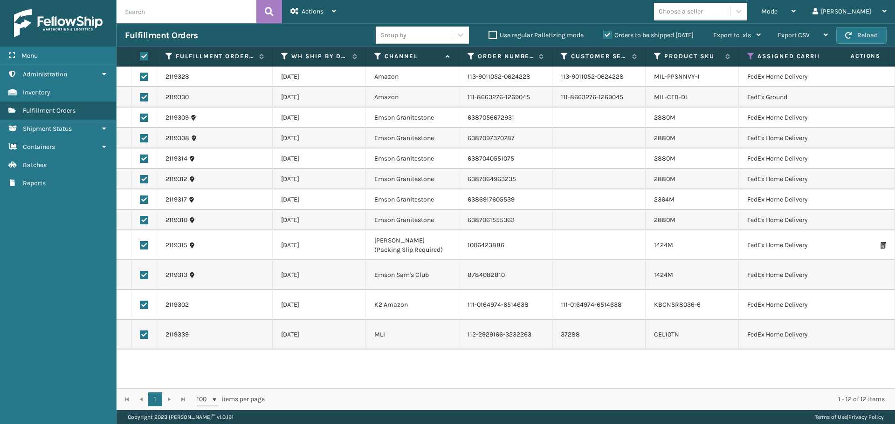
checkbox input "true"
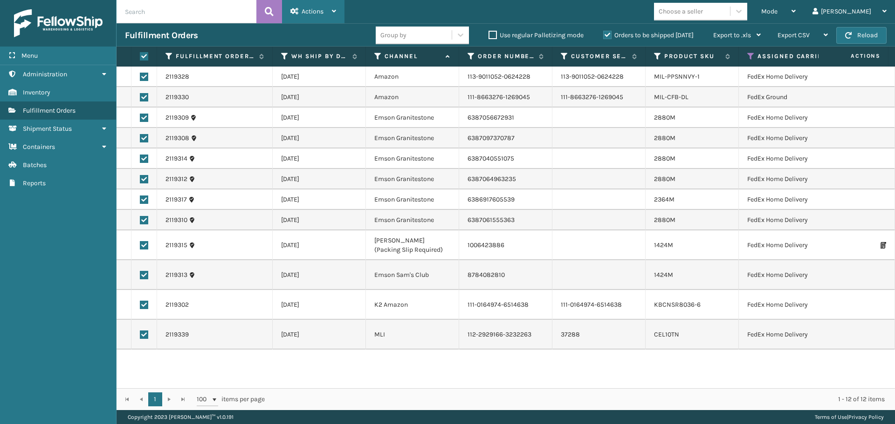
click at [324, 21] on div "Actions" at bounding box center [313, 11] width 46 height 23
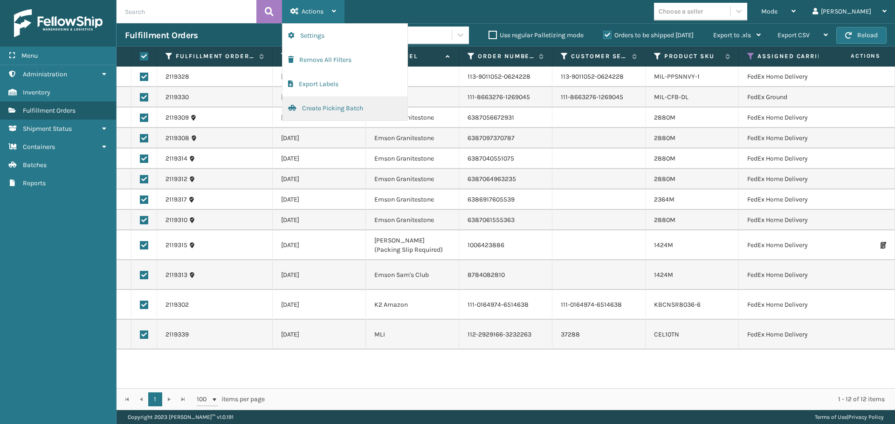
click at [341, 104] on button "Create Picking Batch" at bounding box center [344, 108] width 125 height 24
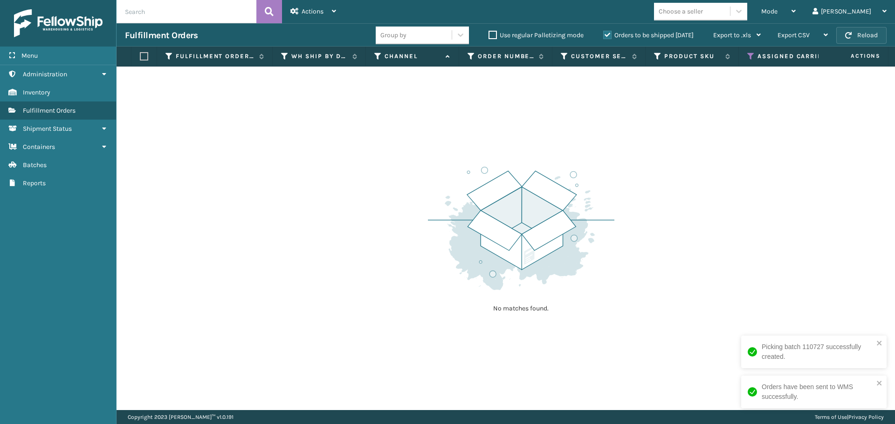
click at [864, 27] on button "Reload" at bounding box center [861, 35] width 50 height 17
click at [750, 55] on icon at bounding box center [750, 56] width 7 height 8
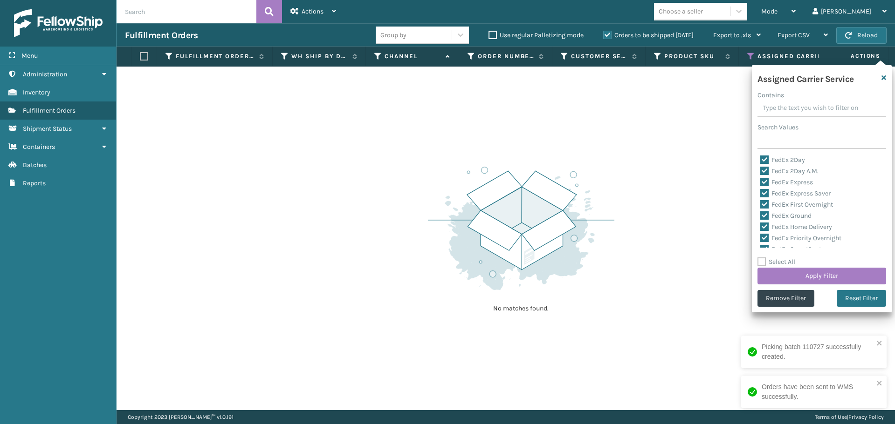
click at [762, 160] on label "FedEx 2Day" at bounding box center [782, 160] width 45 height 8
click at [760, 160] on input "FedEx 2Day" at bounding box center [760, 158] width 0 height 6
checkbox input "false"
click at [764, 168] on label "FedEx 2Day A.M." at bounding box center [789, 171] width 58 height 8
click at [760, 168] on input "FedEx 2Day A.M." at bounding box center [760, 169] width 0 height 6
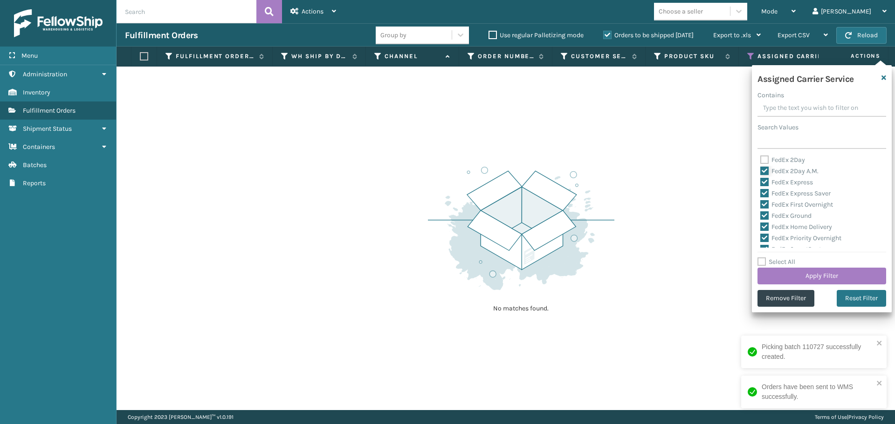
checkbox input "false"
click at [766, 185] on label "FedEx Express" at bounding box center [786, 182] width 53 height 8
click at [760, 183] on input "FedEx Express" at bounding box center [760, 180] width 0 height 6
checkbox input "false"
click at [766, 193] on label "FedEx Express Saver" at bounding box center [795, 194] width 70 height 8
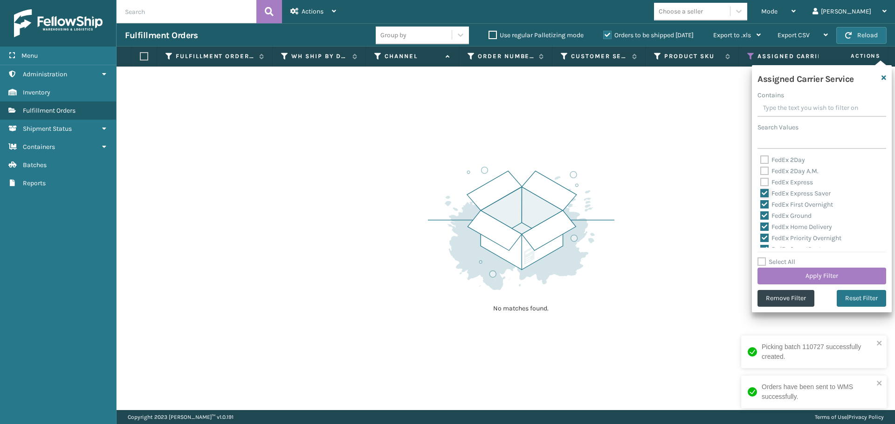
click at [760, 193] on input "FedEx Express Saver" at bounding box center [760, 191] width 0 height 6
checkbox input "false"
click at [765, 205] on label "FedEx First Overnight" at bounding box center [796, 205] width 73 height 8
click at [760, 205] on input "FedEx First Overnight" at bounding box center [760, 202] width 0 height 6
checkbox input "false"
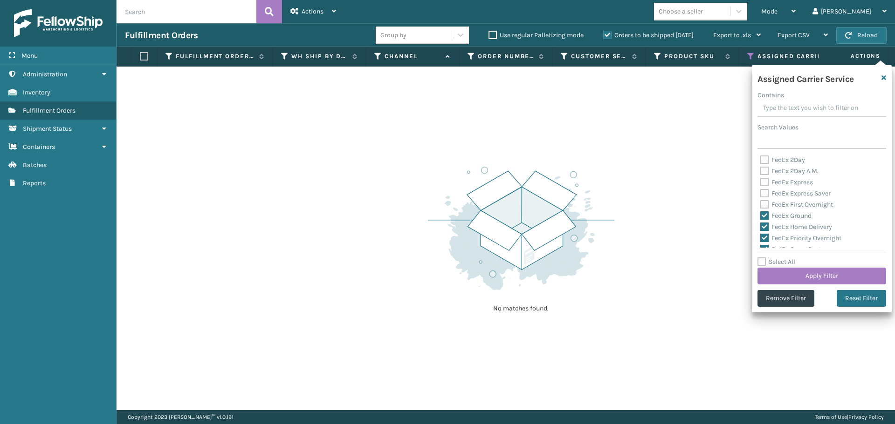
click at [766, 218] on label "FedEx Ground" at bounding box center [785, 216] width 51 height 8
click at [760, 217] on input "FedEx Ground" at bounding box center [760, 214] width 0 height 6
checkbox input "false"
click at [766, 229] on label "FedEx Home Delivery" at bounding box center [796, 227] width 72 height 8
click at [760, 228] on input "FedEx Home Delivery" at bounding box center [760, 225] width 0 height 6
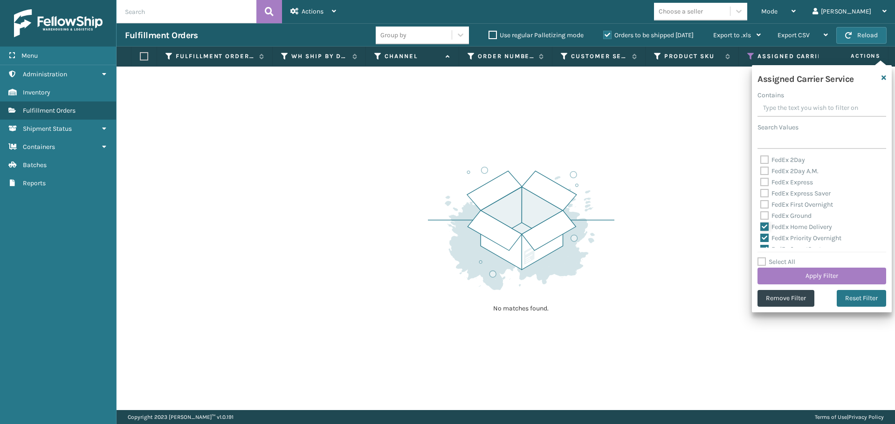
checkbox input "false"
drag, startPoint x: 764, startPoint y: 239, endPoint x: 766, endPoint y: 229, distance: 9.6
click at [764, 239] on label "FedEx Priority Overnight" at bounding box center [800, 238] width 81 height 8
click at [760, 239] on input "FedEx Priority Overnight" at bounding box center [760, 236] width 0 height 6
checkbox input "false"
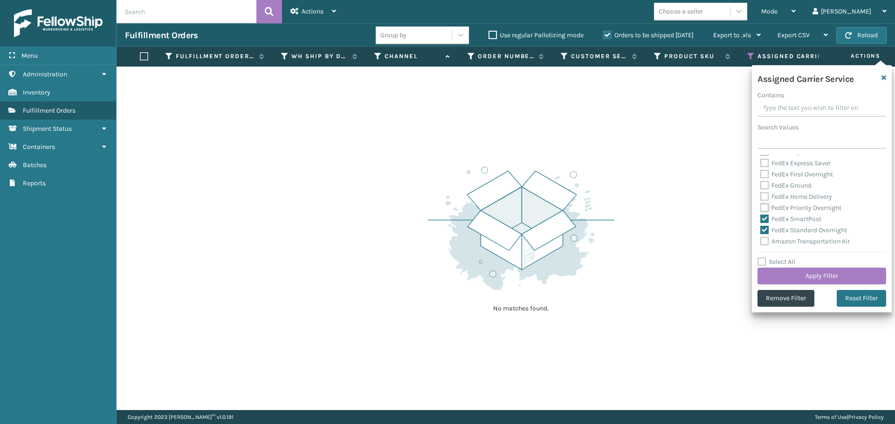
scroll to position [47, 0]
click at [764, 203] on label "FedEx SmartPost" at bounding box center [790, 203] width 61 height 8
click at [760, 203] on input "FedEx SmartPost" at bounding box center [760, 201] width 0 height 6
checkbox input "false"
click at [766, 222] on label "Amazon Transportation Air" at bounding box center [804, 225] width 89 height 8
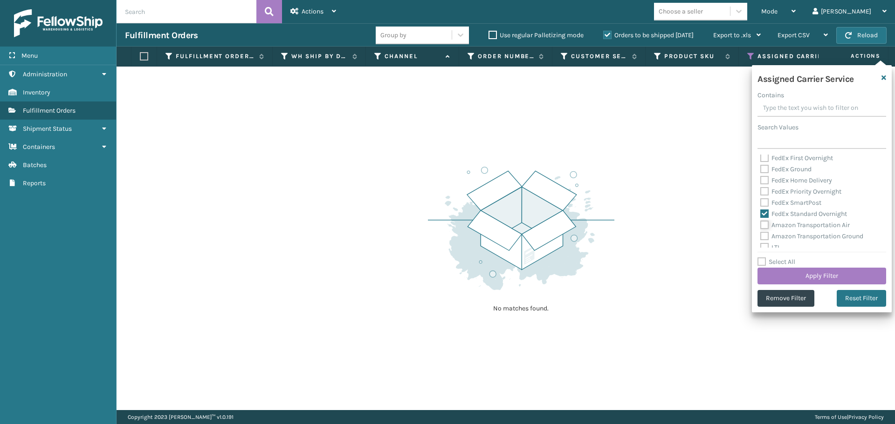
click at [760, 222] on input "Amazon Transportation Air" at bounding box center [760, 223] width 0 height 6
checkbox input "true"
click at [763, 213] on label "FedEx Standard Overnight" at bounding box center [803, 214] width 87 height 8
click at [760, 213] on input "FedEx Standard Overnight" at bounding box center [760, 212] width 0 height 6
checkbox input "false"
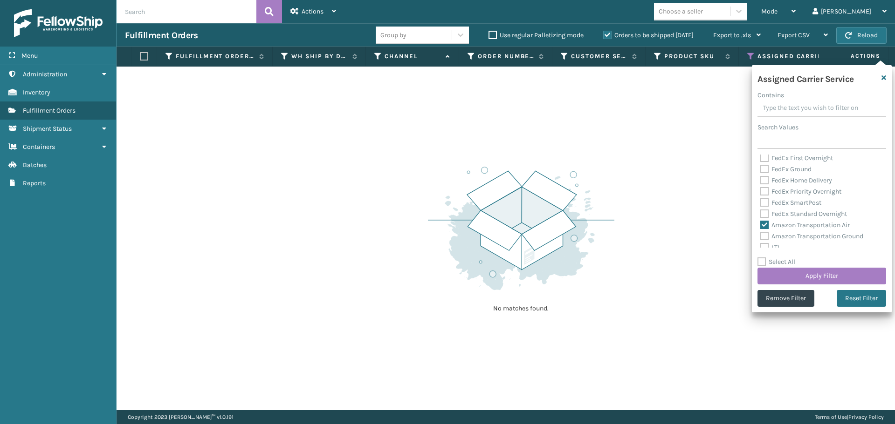
click at [764, 226] on label "Amazon Transportation Air" at bounding box center [804, 225] width 89 height 8
click at [760, 226] on input "Amazon Transportation Air" at bounding box center [760, 223] width 0 height 6
checkbox input "false"
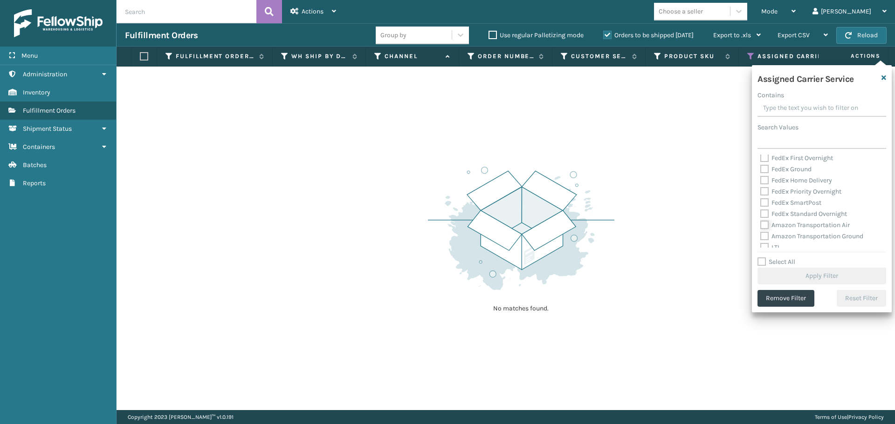
scroll to position [140, 0]
click at [765, 166] on label "OnTrac Ground" at bounding box center [787, 166] width 54 height 8
click at [760, 166] on input "OnTrac Ground" at bounding box center [760, 163] width 0 height 6
checkbox input "true"
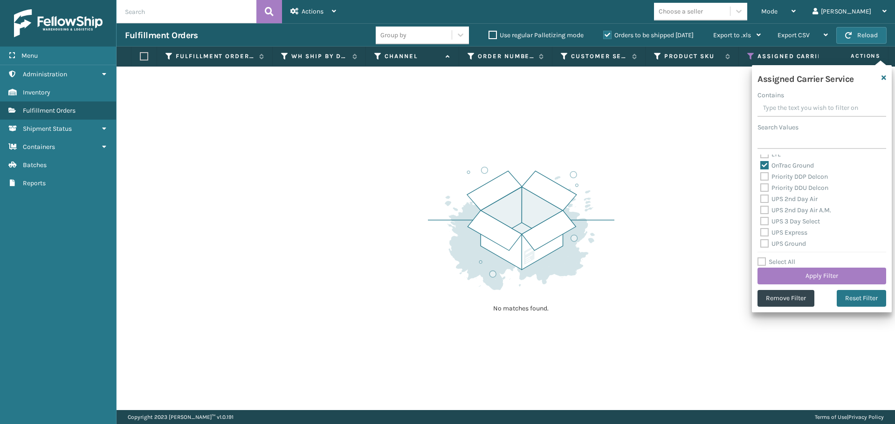
click at [763, 175] on label "Priority DDP Delcon" at bounding box center [794, 177] width 68 height 8
click at [760, 175] on input "Priority DDP Delcon" at bounding box center [760, 174] width 0 height 6
checkbox input "true"
click at [763, 187] on label "Priority DDU Delcon" at bounding box center [794, 188] width 68 height 8
click at [760, 187] on input "Priority DDU Delcon" at bounding box center [760, 186] width 0 height 6
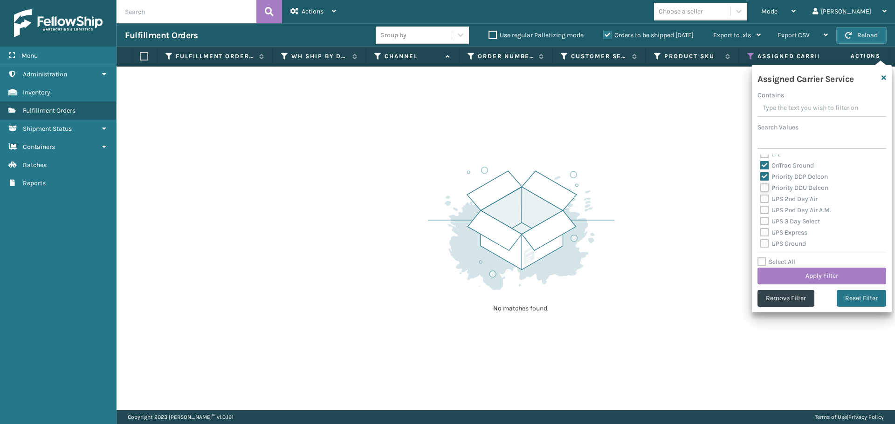
checkbox input "true"
click at [764, 198] on label "UPS 2nd Day Air" at bounding box center [788, 199] width 57 height 8
click at [760, 198] on input "UPS 2nd Day Air" at bounding box center [760, 197] width 0 height 6
checkbox input "true"
click at [765, 208] on label "UPS 2nd Day Air A.M." at bounding box center [795, 210] width 71 height 8
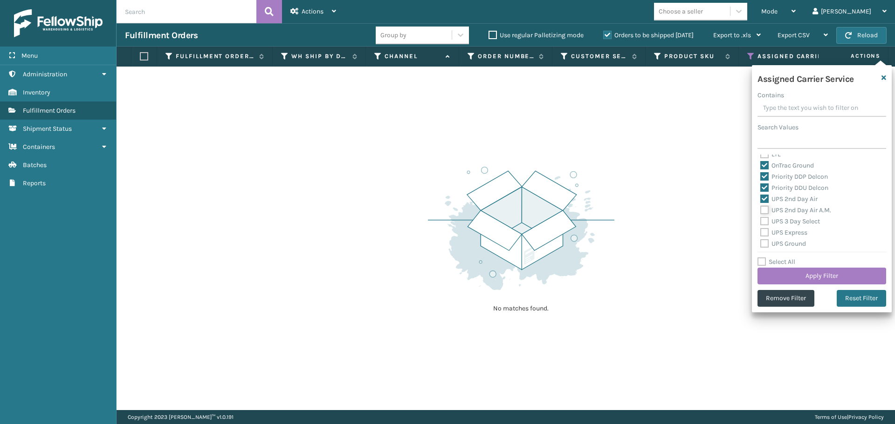
click at [760, 208] on input "UPS 2nd Day Air A.M." at bounding box center [760, 208] width 0 height 6
checkbox input "true"
click at [765, 222] on label "UPS 3 Day Select" at bounding box center [790, 222] width 60 height 8
click at [760, 222] on input "UPS 3 Day Select" at bounding box center [760, 219] width 0 height 6
checkbox input "true"
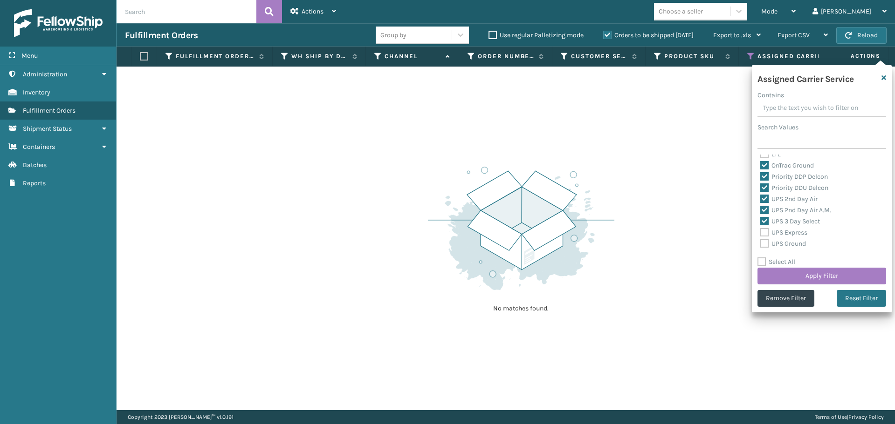
click at [766, 230] on label "UPS Express" at bounding box center [783, 233] width 47 height 8
click at [760, 230] on input "UPS Express" at bounding box center [760, 230] width 0 height 6
checkbox input "true"
click at [766, 244] on label "UPS Ground" at bounding box center [783, 244] width 46 height 8
click at [760, 244] on input "UPS Ground" at bounding box center [760, 242] width 0 height 6
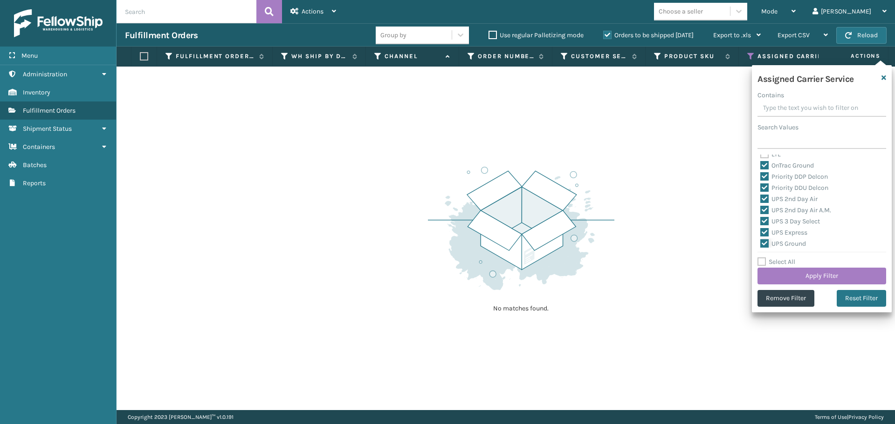
checkbox input "true"
click at [768, 209] on label "UPS Next Day Air" at bounding box center [790, 209] width 60 height 8
click at [760, 209] on input "UPS Next Day Air" at bounding box center [760, 206] width 0 height 6
checkbox input "true"
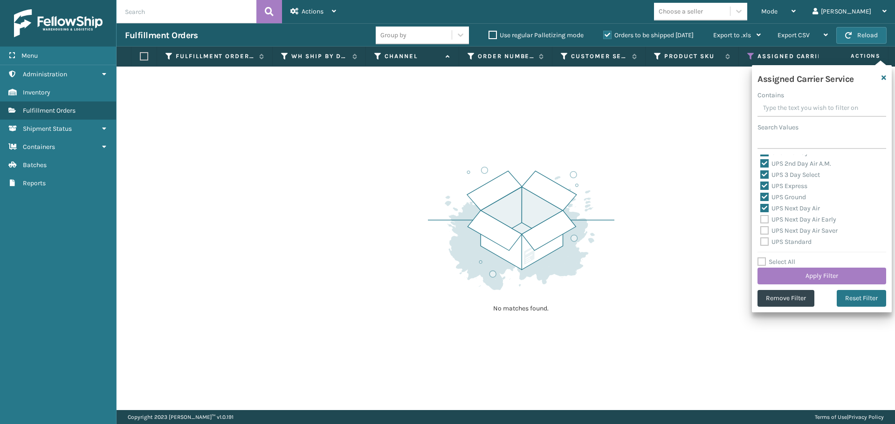
click at [764, 223] on label "UPS Next Day Air Early" at bounding box center [798, 220] width 76 height 8
click at [760, 220] on input "UPS Next Day Air Early" at bounding box center [760, 217] width 0 height 6
checkbox input "true"
click at [765, 230] on label "UPS Next Day Air Saver" at bounding box center [798, 231] width 77 height 8
click at [760, 230] on input "UPS Next Day Air Saver" at bounding box center [760, 229] width 0 height 6
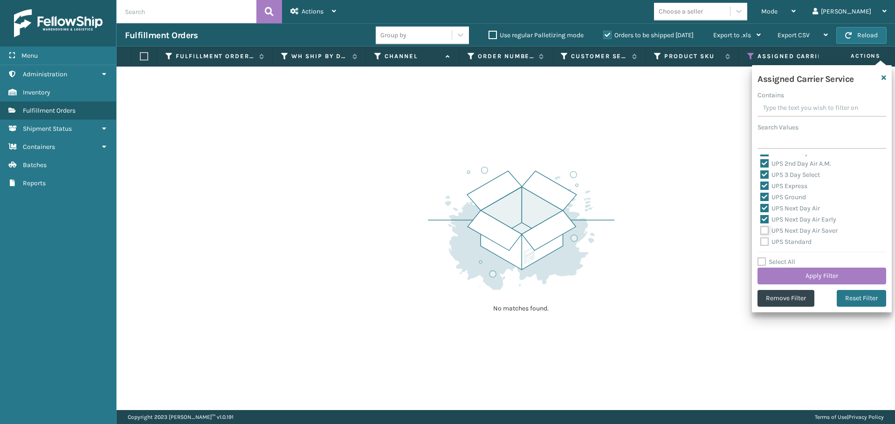
checkbox input "true"
click at [764, 242] on label "UPS Standard" at bounding box center [785, 242] width 51 height 8
click at [760, 242] on input "UPS Standard" at bounding box center [760, 240] width 0 height 6
checkbox input "true"
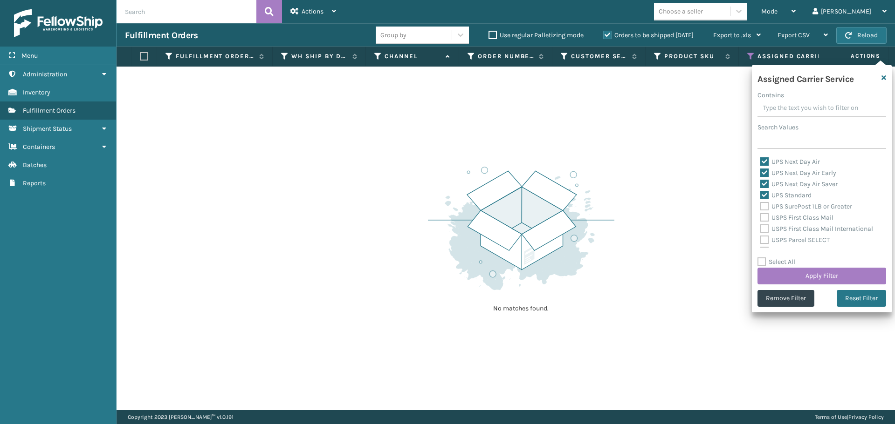
click at [766, 210] on label "UPS SurePost 1LB or Greater" at bounding box center [806, 207] width 92 height 8
click at [760, 207] on input "UPS SurePost 1LB or Greater" at bounding box center [760, 204] width 0 height 6
checkbox input "true"
click at [766, 216] on label "USPS First Class Mail" at bounding box center [796, 218] width 73 height 8
click at [760, 216] on input "USPS First Class Mail" at bounding box center [760, 215] width 0 height 6
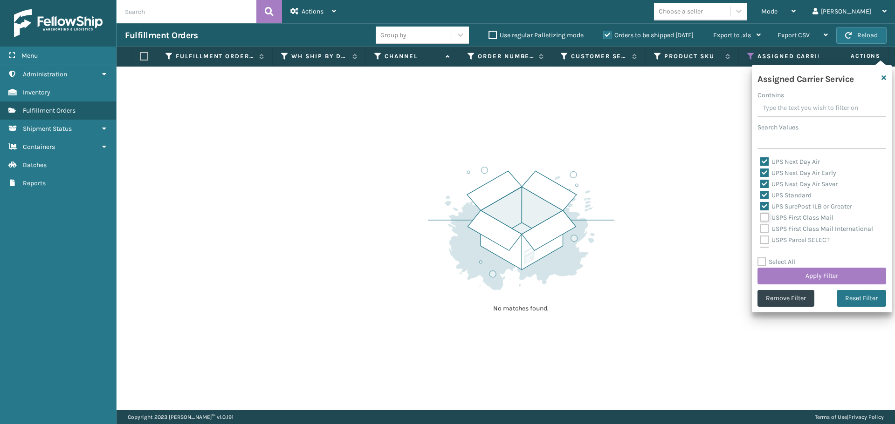
checkbox input "true"
click at [766, 228] on label "USPS First Class Mail International" at bounding box center [816, 229] width 113 height 8
click at [760, 228] on input "USPS First Class Mail International" at bounding box center [760, 227] width 0 height 6
checkbox input "true"
click at [763, 240] on label "USPS Parcel SELECT" at bounding box center [794, 240] width 69 height 8
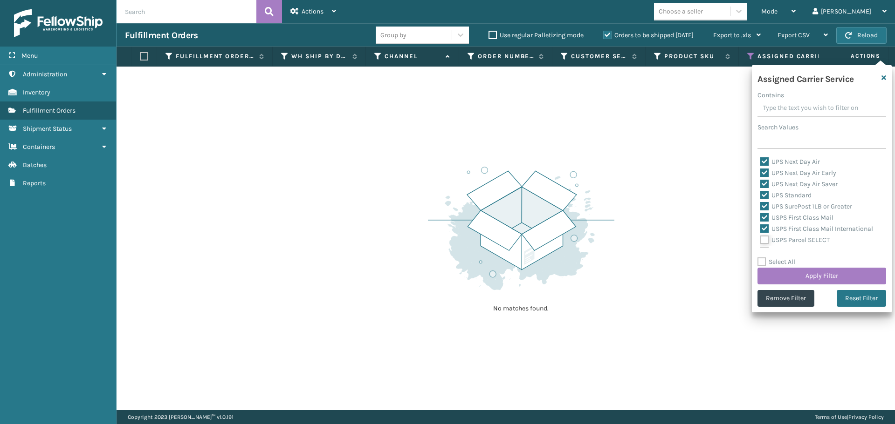
click at [760, 240] on input "USPS Parcel SELECT" at bounding box center [760, 238] width 0 height 6
checkbox input "true"
click at [763, 198] on label "USPS Priority Mail" at bounding box center [792, 197] width 64 height 8
click at [760, 198] on input "USPS Priority Mail" at bounding box center [760, 195] width 0 height 6
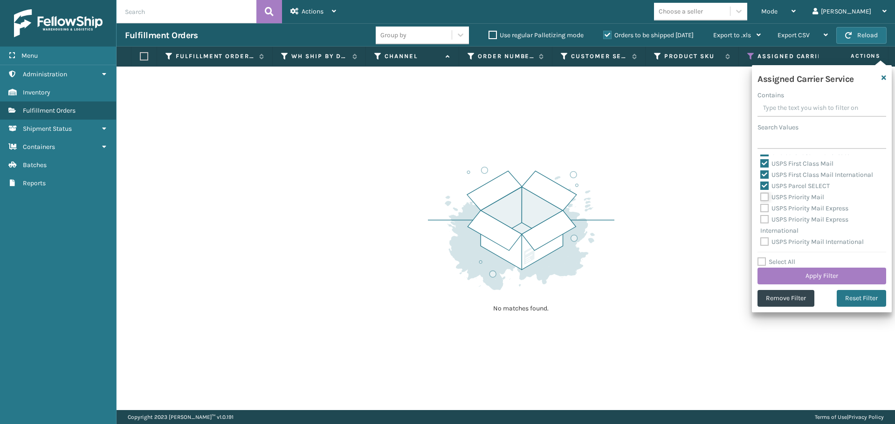
checkbox input "true"
click at [763, 205] on label "USPS Priority Mail Express" at bounding box center [804, 209] width 88 height 8
click at [760, 205] on input "USPS Priority Mail Express" at bounding box center [760, 206] width 0 height 6
checkbox input "true"
click at [766, 222] on label "USPS Priority Mail Express International" at bounding box center [804, 225] width 88 height 19
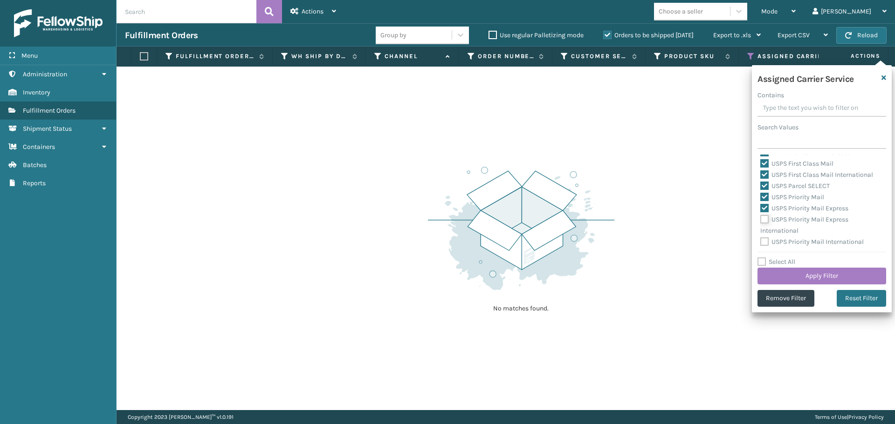
click at [760, 220] on input "USPS Priority Mail Express International" at bounding box center [760, 217] width 0 height 6
checkbox input "true"
click at [763, 240] on label "USPS Priority Mail International" at bounding box center [811, 242] width 103 height 8
click at [760, 240] on input "USPS Priority Mail International" at bounding box center [760, 240] width 0 height 6
checkbox input "true"
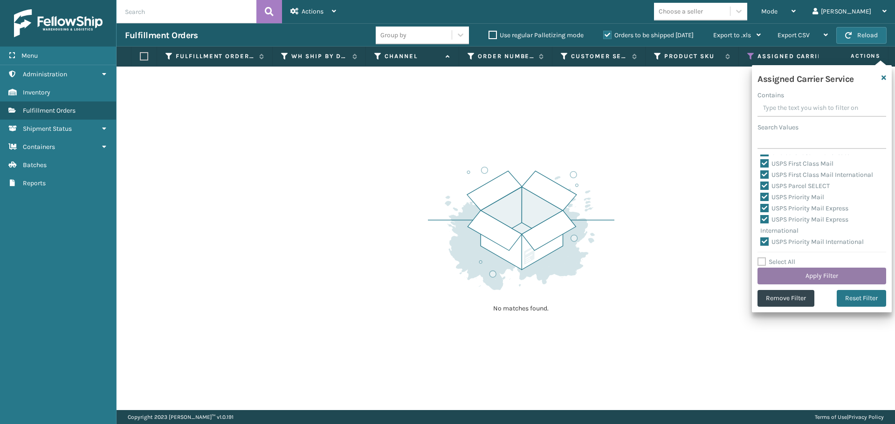
click at [782, 278] on button "Apply Filter" at bounding box center [821, 276] width 129 height 17
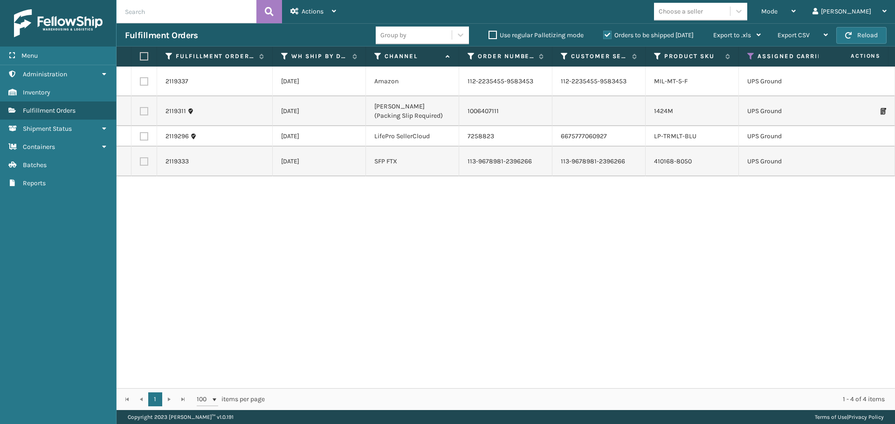
click at [143, 55] on label at bounding box center [143, 56] width 6 height 8
click at [140, 55] on input "checkbox" at bounding box center [140, 57] width 0 height 6
checkbox input "true"
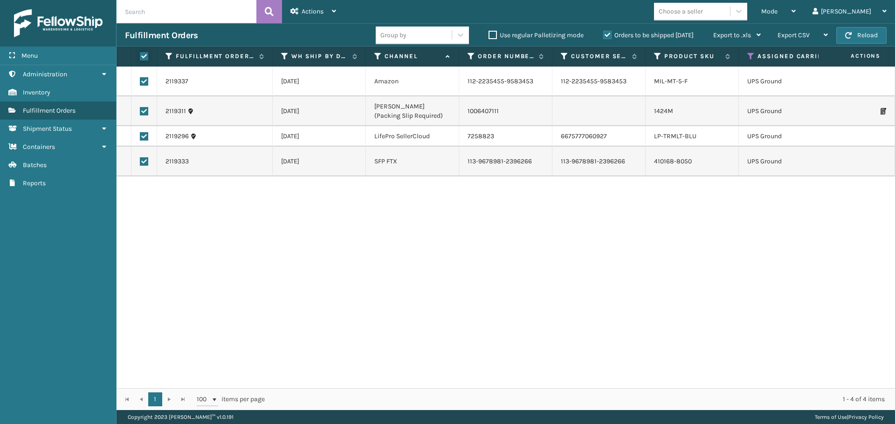
checkbox input "true"
click at [334, 7] on div "Actions" at bounding box center [313, 11] width 46 height 23
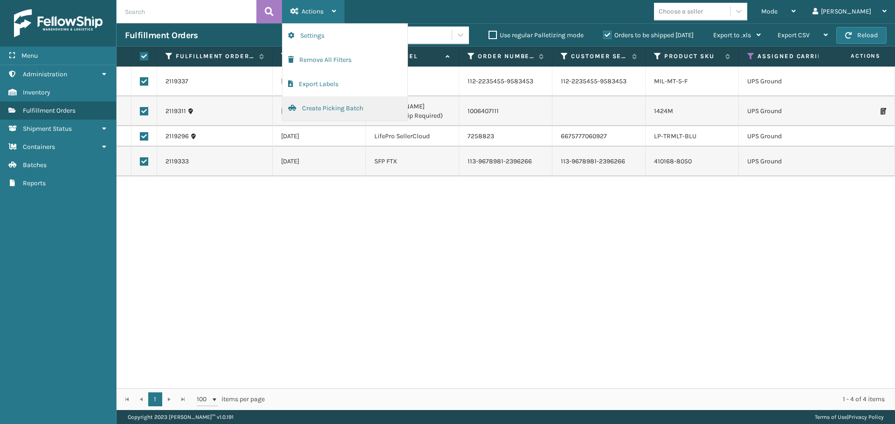
click at [333, 102] on button "Create Picking Batch" at bounding box center [344, 108] width 125 height 24
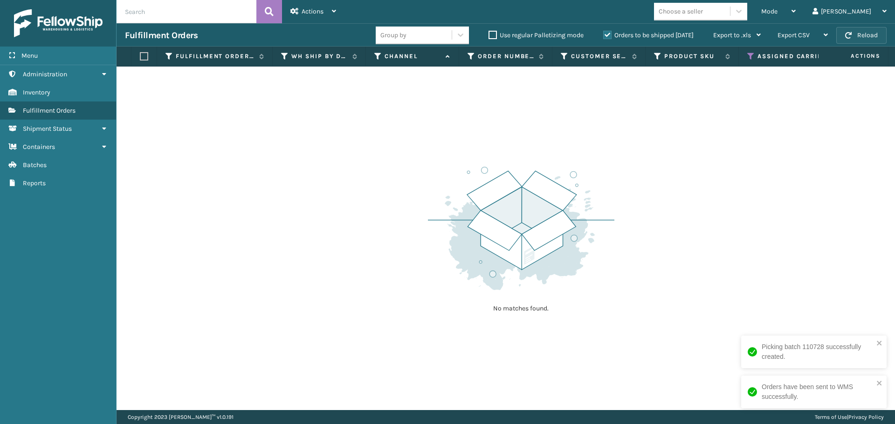
click at [838, 36] on button "Reload" at bounding box center [861, 35] width 50 height 17
click at [749, 56] on icon at bounding box center [750, 56] width 7 height 8
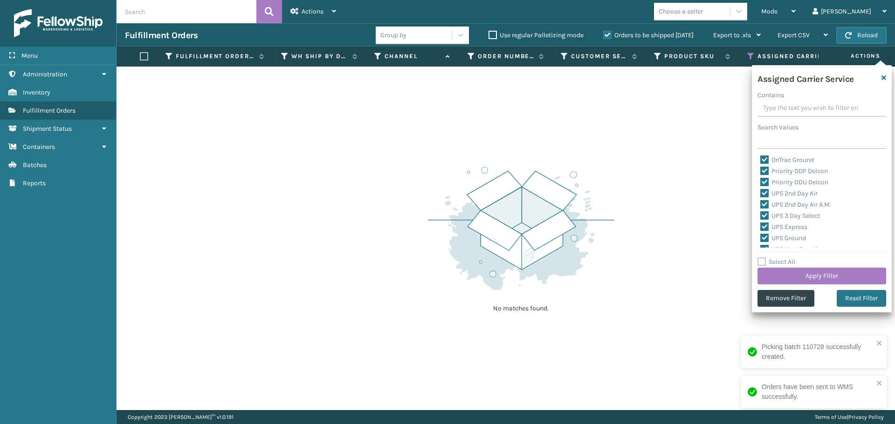
click at [760, 261] on label "Select All" at bounding box center [776, 262] width 38 height 8
click at [760, 258] on input "Select All" at bounding box center [827, 257] width 140 height 1
checkbox input "true"
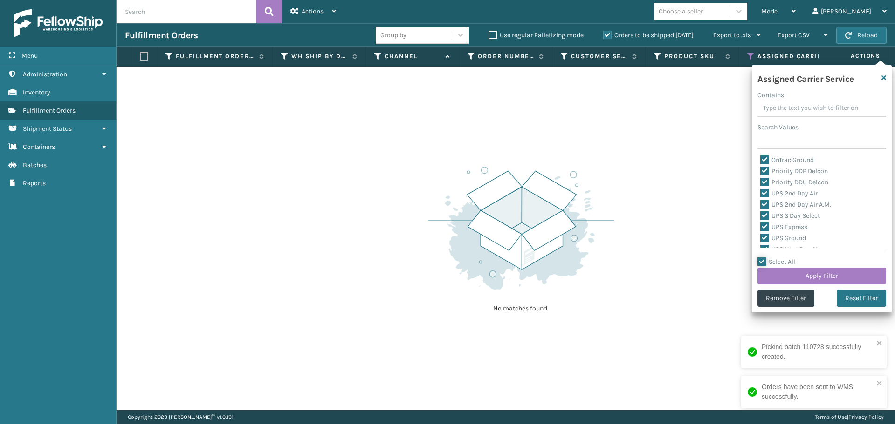
checkbox input "true"
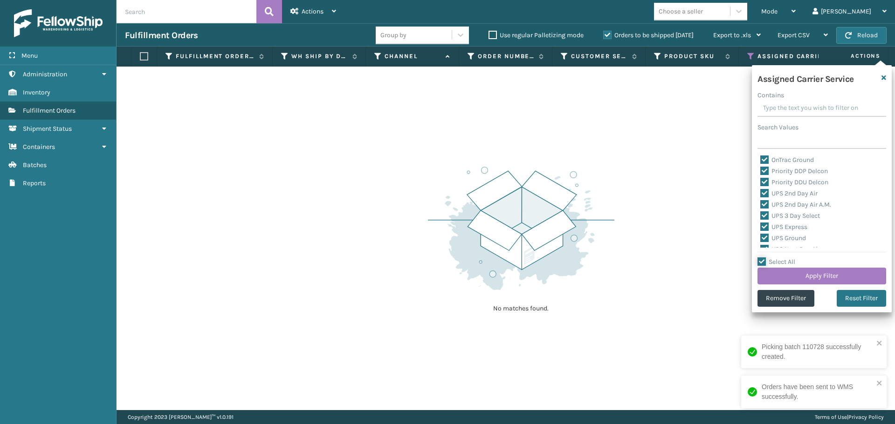
checkbox input "true"
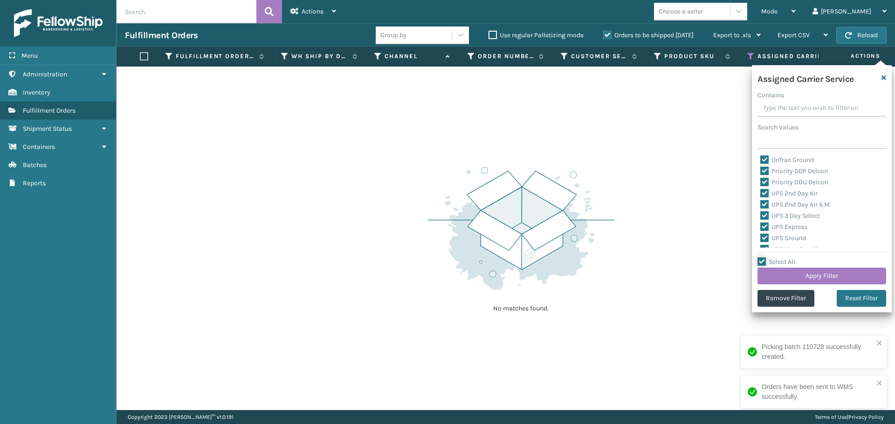
checkbox input "true"
click at [760, 261] on label "Select All" at bounding box center [776, 262] width 38 height 8
click at [760, 258] on input "Select All" at bounding box center [827, 257] width 140 height 1
checkbox input "false"
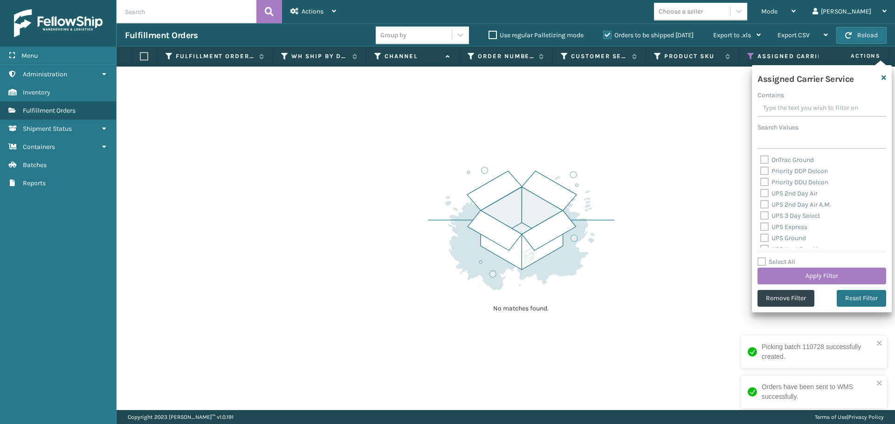
checkbox input "false"
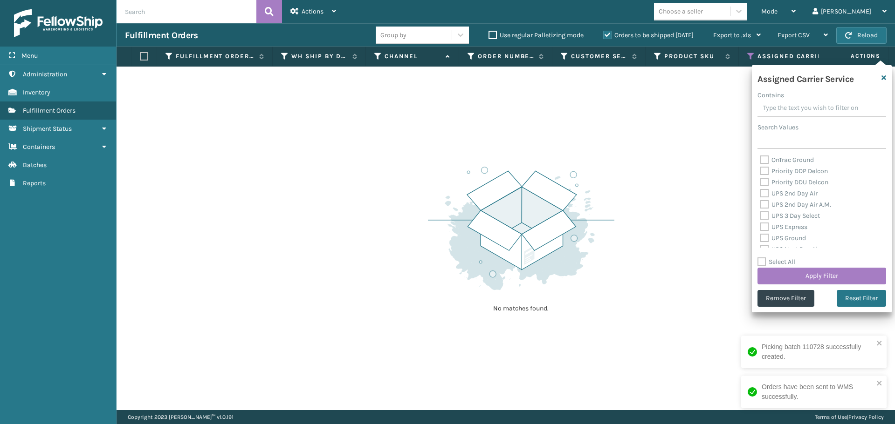
checkbox input "false"
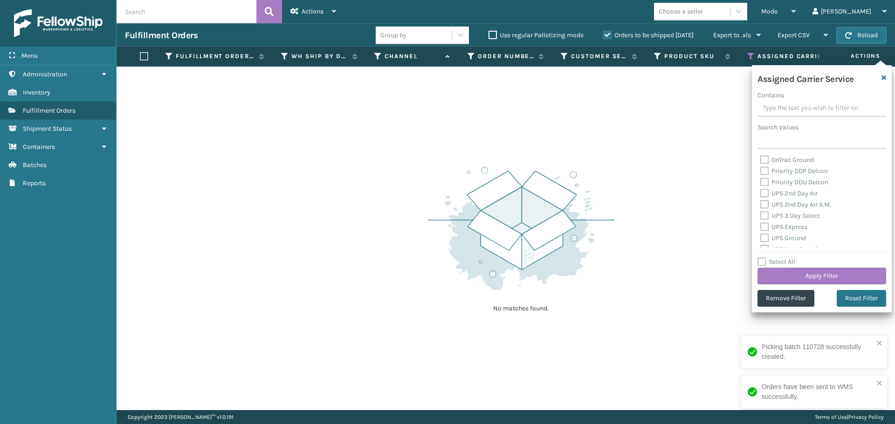
checkbox input "false"
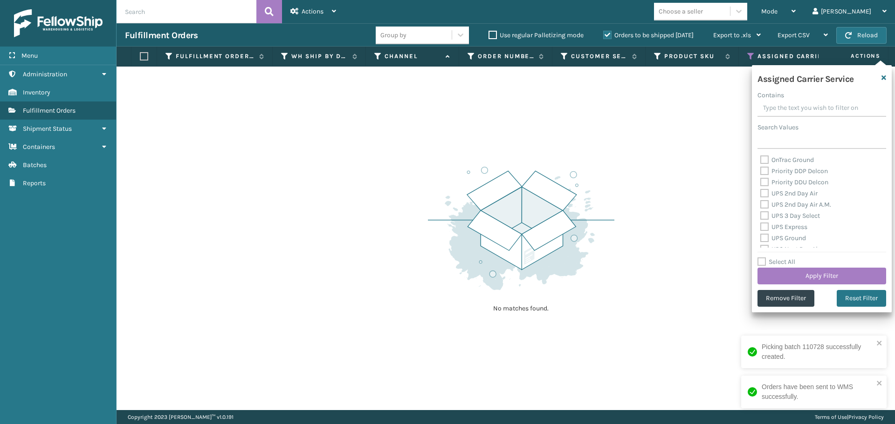
checkbox input "false"
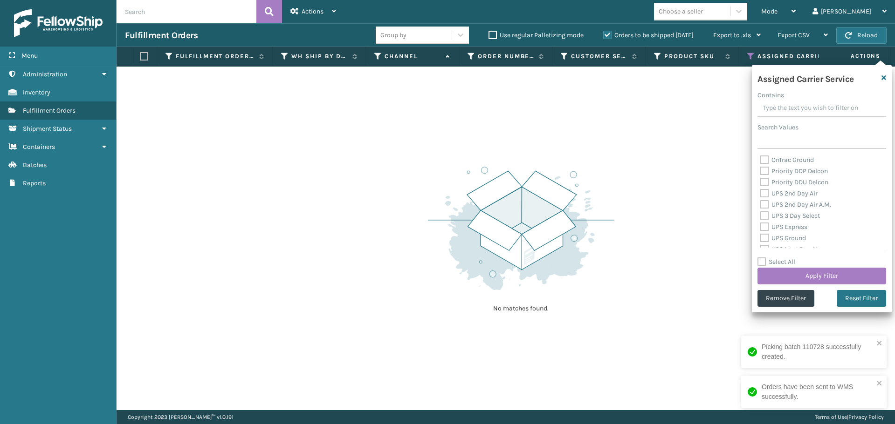
checkbox input "false"
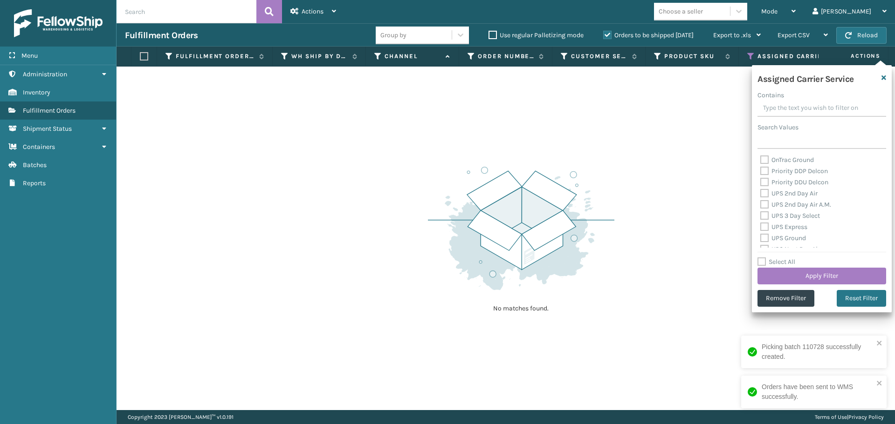
checkbox input "false"
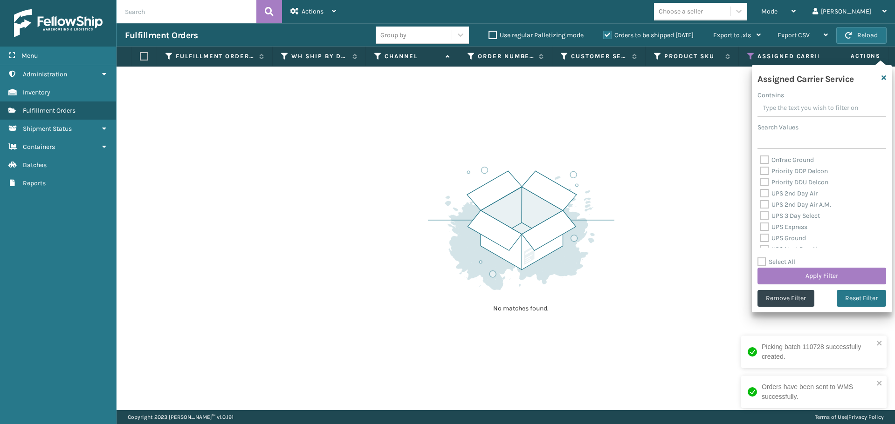
checkbox input "false"
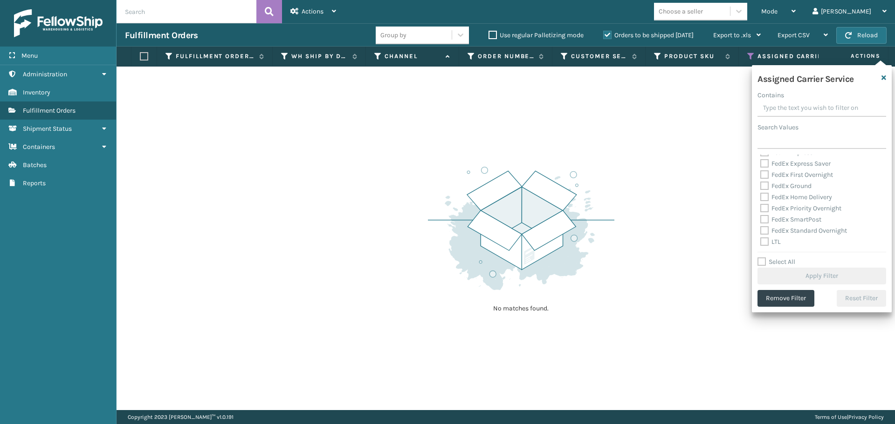
click at [761, 240] on label "LTL" at bounding box center [770, 242] width 21 height 8
click at [760, 240] on input "LTL" at bounding box center [760, 240] width 0 height 6
checkbox input "true"
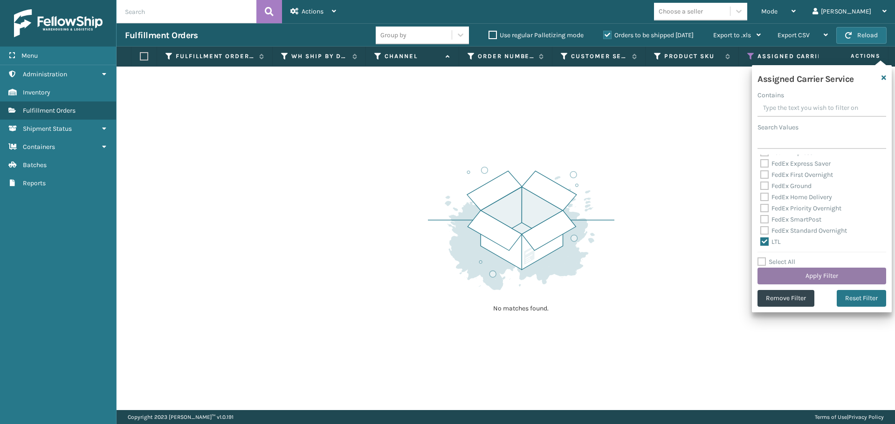
click at [787, 278] on button "Apply Filter" at bounding box center [821, 276] width 129 height 17
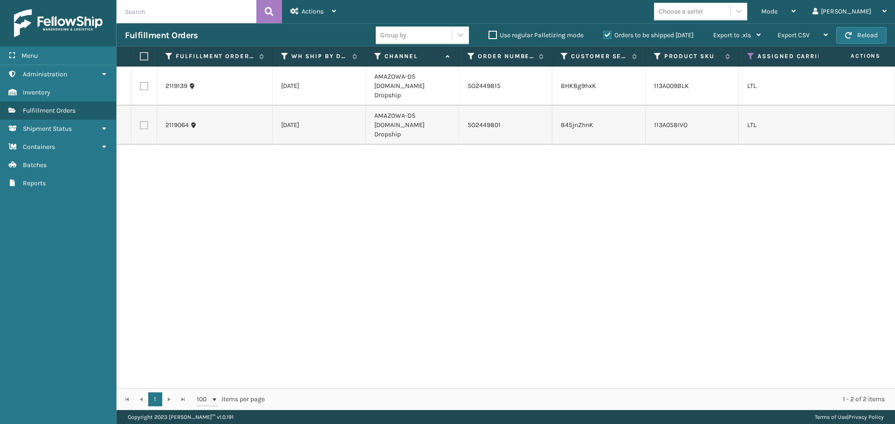
click at [144, 54] on label at bounding box center [143, 56] width 6 height 8
click at [140, 54] on input "checkbox" at bounding box center [140, 57] width 0 height 6
checkbox input "true"
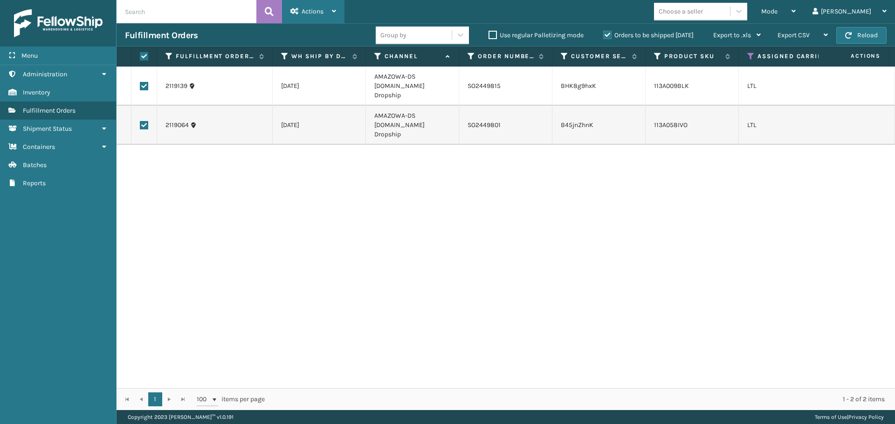
click at [321, 17] on div "Actions" at bounding box center [313, 11] width 46 height 23
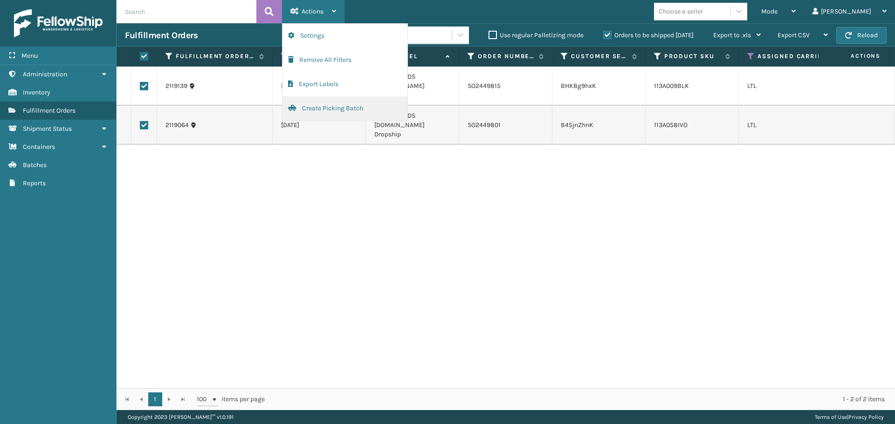
click at [327, 104] on button "Create Picking Batch" at bounding box center [344, 108] width 125 height 24
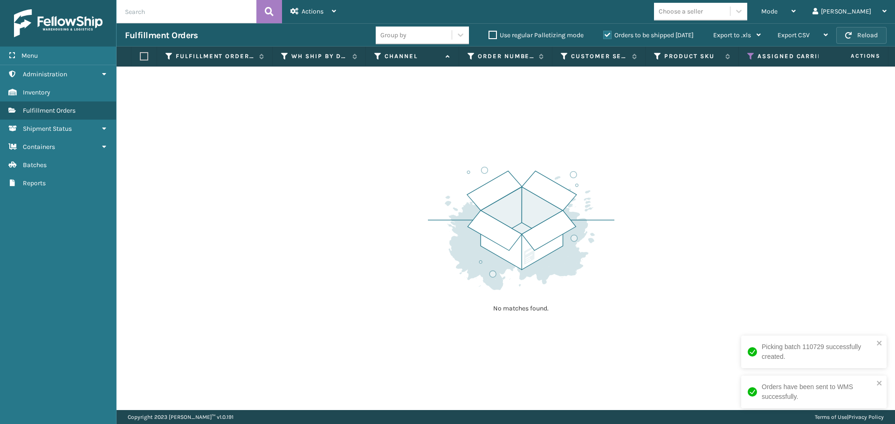
click at [864, 40] on button "Reload" at bounding box center [861, 35] width 50 height 17
click at [754, 60] on icon at bounding box center [750, 56] width 7 height 8
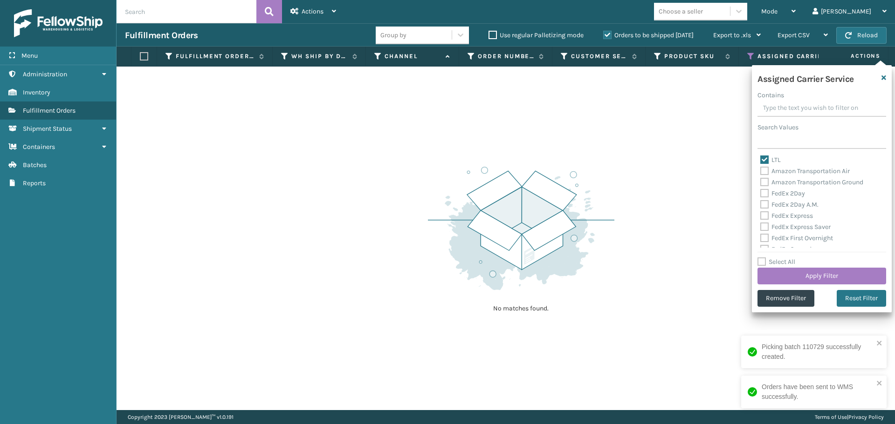
click at [763, 158] on label "LTL" at bounding box center [770, 160] width 21 height 8
click at [760, 158] on input "LTL" at bounding box center [760, 158] width 0 height 6
checkbox input "false"
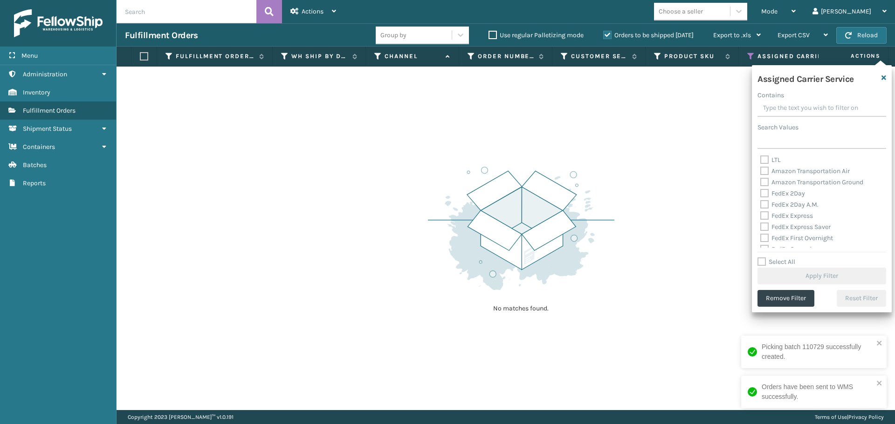
click at [765, 171] on label "Amazon Transportation Air" at bounding box center [804, 171] width 89 height 8
click at [760, 171] on input "Amazon Transportation Air" at bounding box center [760, 169] width 0 height 6
checkbox input "true"
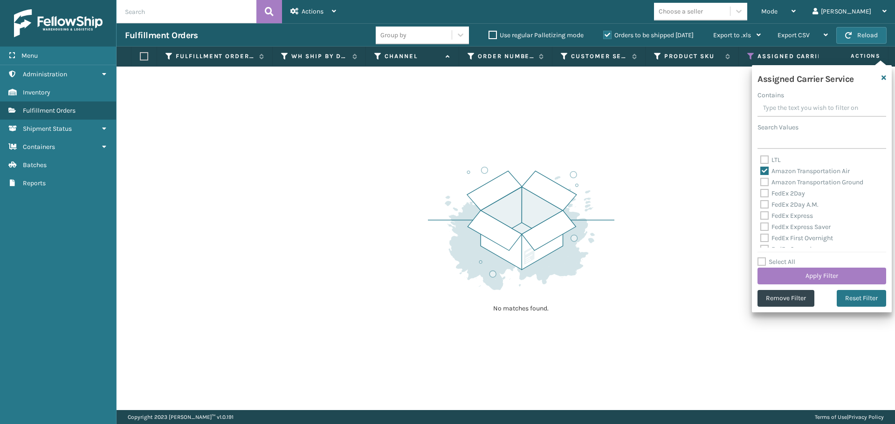
click at [762, 183] on label "Amazon Transportation Ground" at bounding box center [811, 182] width 103 height 8
click at [760, 183] on input "Amazon Transportation Ground" at bounding box center [760, 180] width 0 height 6
checkbox input "true"
click at [786, 271] on button "Apply Filter" at bounding box center [821, 276] width 129 height 17
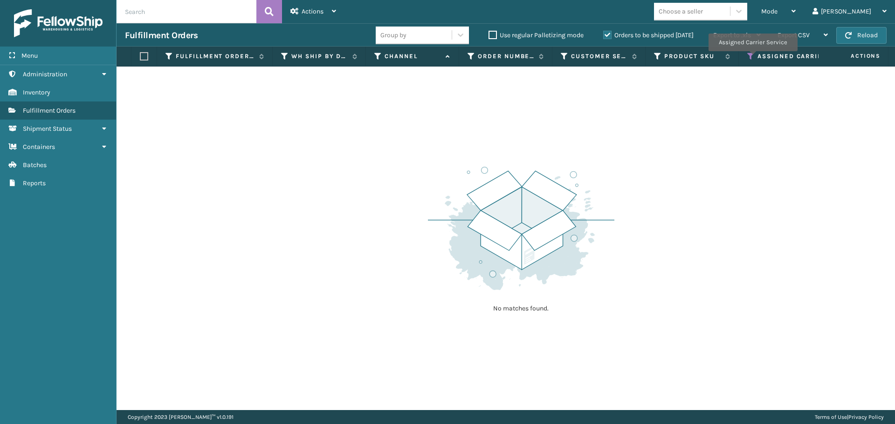
click at [752, 58] on icon at bounding box center [750, 56] width 7 height 8
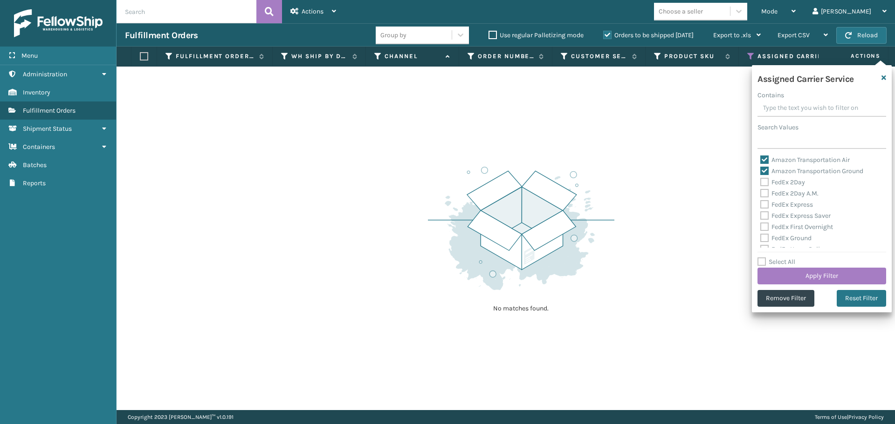
click at [765, 160] on label "Amazon Transportation Air" at bounding box center [804, 160] width 89 height 8
click at [760, 160] on input "Amazon Transportation Air" at bounding box center [760, 158] width 0 height 6
checkbox input "false"
click at [765, 167] on label "Amazon Transportation Ground" at bounding box center [811, 171] width 103 height 8
click at [760, 167] on input "Amazon Transportation Ground" at bounding box center [760, 169] width 0 height 6
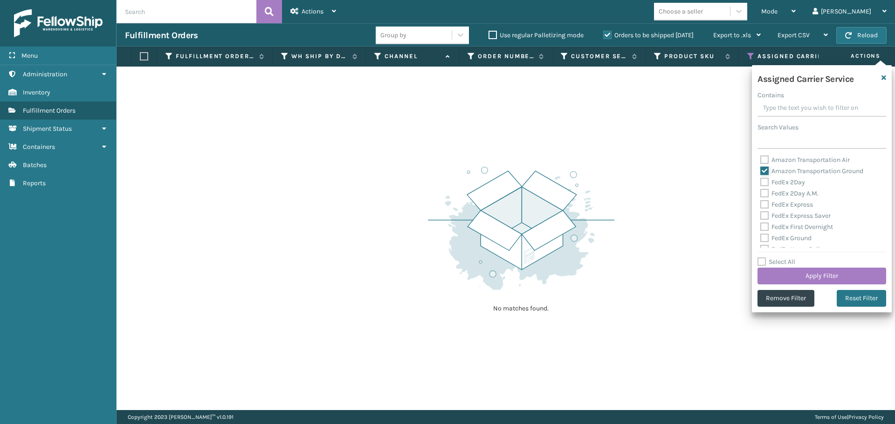
checkbox input "false"
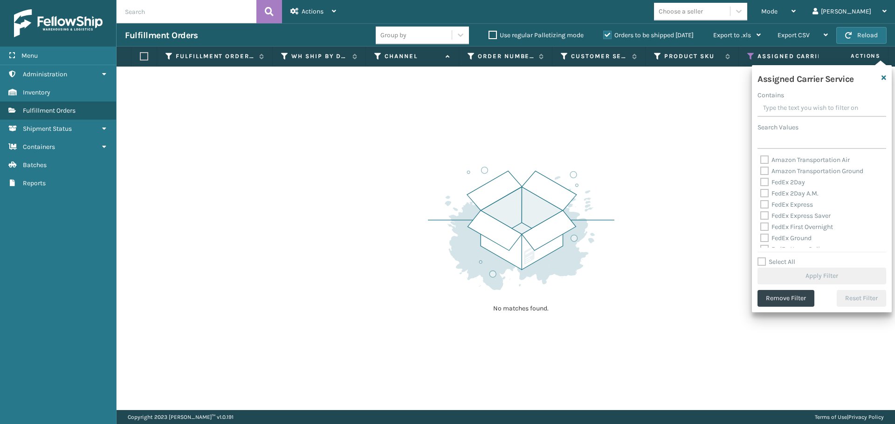
click at [765, 179] on label "FedEx 2Day" at bounding box center [782, 182] width 45 height 8
click at [760, 179] on input "FedEx 2Day" at bounding box center [760, 180] width 0 height 6
checkbox input "true"
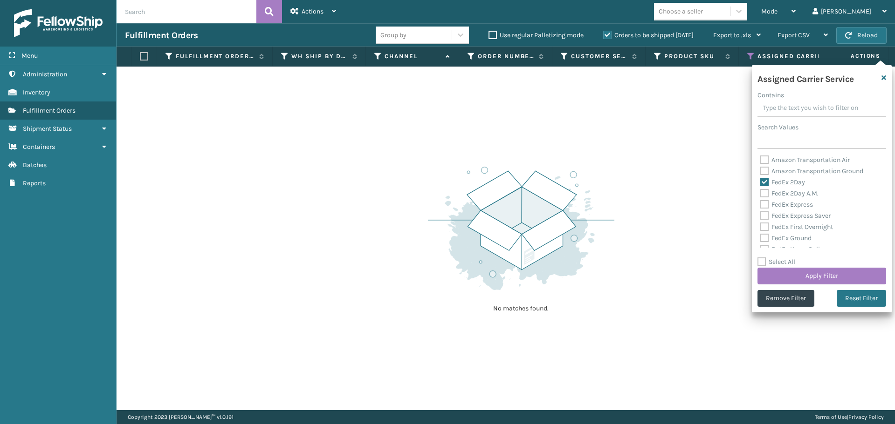
click at [764, 191] on label "FedEx 2Day A.M." at bounding box center [789, 194] width 58 height 8
click at [760, 191] on input "FedEx 2Day A.M." at bounding box center [760, 191] width 0 height 6
checkbox input "true"
click at [764, 205] on label "FedEx Express" at bounding box center [786, 205] width 53 height 8
click at [760, 205] on input "FedEx Express" at bounding box center [760, 202] width 0 height 6
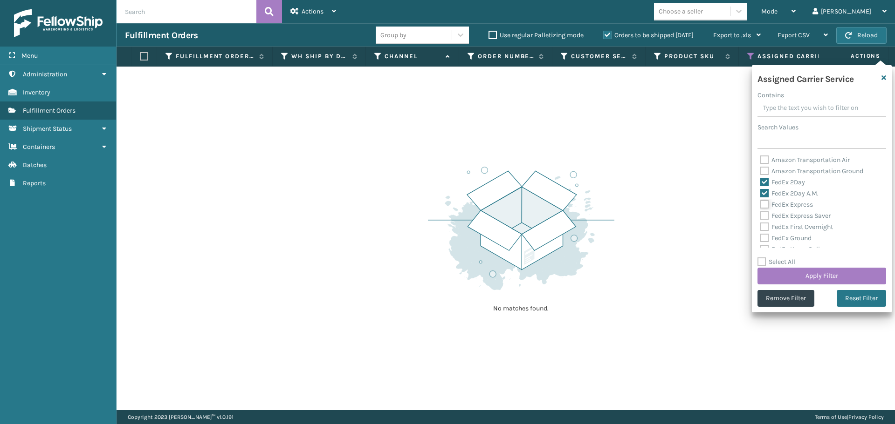
checkbox input "true"
click at [764, 216] on label "FedEx Express Saver" at bounding box center [795, 216] width 70 height 8
click at [760, 216] on input "FedEx Express Saver" at bounding box center [760, 214] width 0 height 6
checkbox input "true"
click at [764, 227] on label "FedEx First Overnight" at bounding box center [796, 227] width 73 height 8
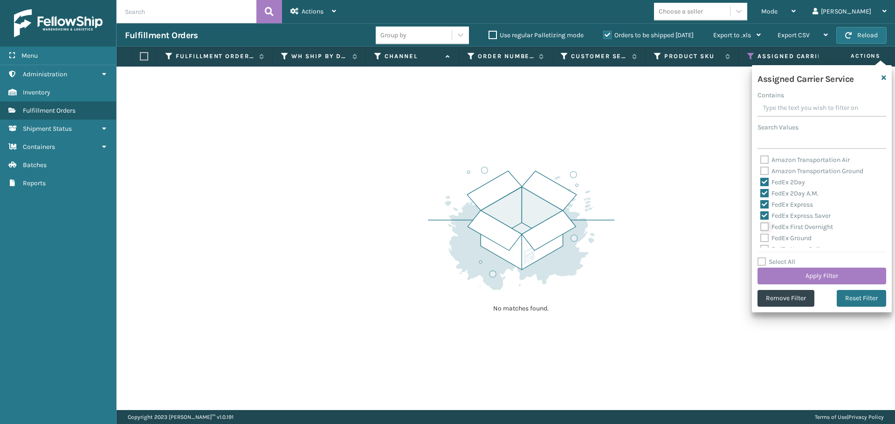
click at [760, 227] on input "FedEx First Overnight" at bounding box center [760, 225] width 0 height 6
checkbox input "true"
click at [765, 238] on label "FedEx Ground" at bounding box center [785, 238] width 51 height 8
click at [760, 238] on input "FedEx Ground" at bounding box center [760, 236] width 0 height 6
checkbox input "true"
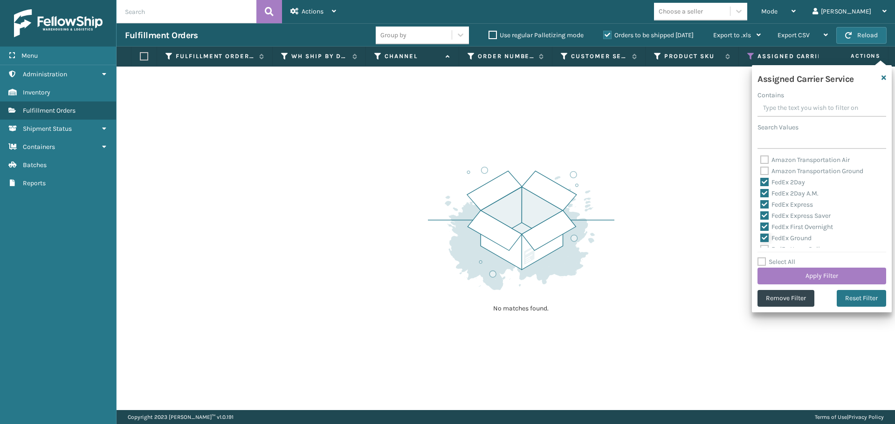
scroll to position [47, 0]
click at [762, 202] on label "FedEx Home Delivery" at bounding box center [796, 203] width 72 height 8
click at [760, 202] on input "FedEx Home Delivery" at bounding box center [760, 201] width 0 height 6
checkbox input "true"
click at [762, 219] on div "FedEx Priority Overnight" at bounding box center [821, 214] width 123 height 11
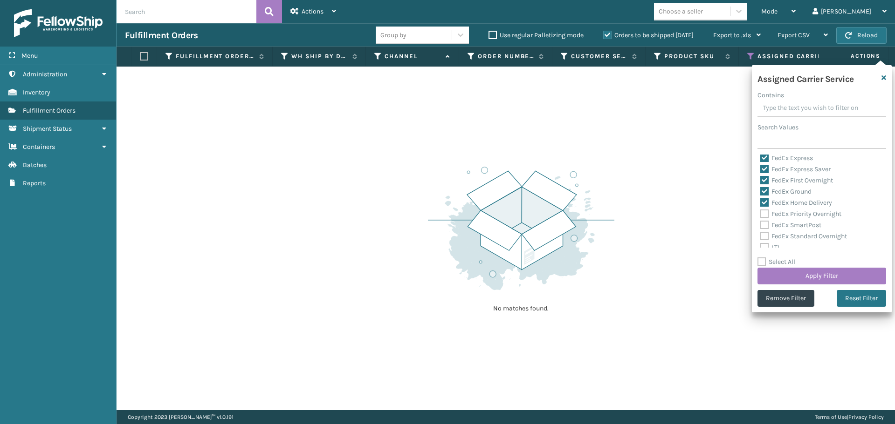
click at [762, 214] on label "FedEx Priority Overnight" at bounding box center [800, 214] width 81 height 8
click at [760, 214] on input "FedEx Priority Overnight" at bounding box center [760, 212] width 0 height 6
checkbox input "true"
click at [763, 226] on label "FedEx SmartPost" at bounding box center [790, 225] width 61 height 8
click at [760, 226] on input "FedEx SmartPost" at bounding box center [760, 223] width 0 height 6
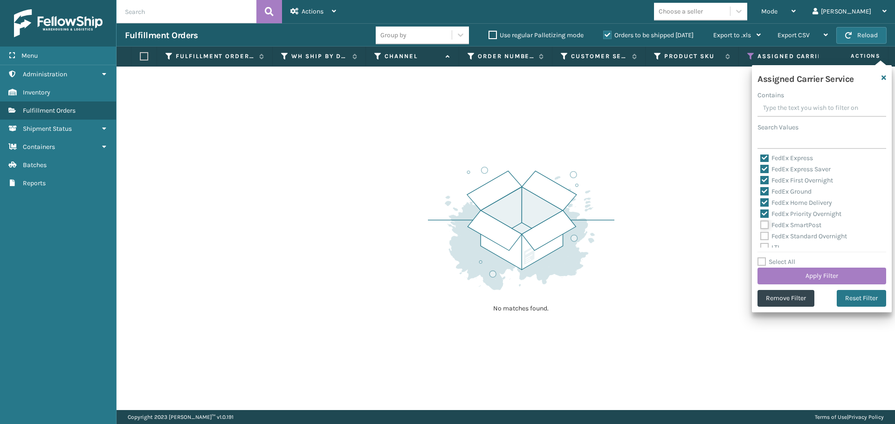
checkbox input "true"
click at [764, 237] on label "FedEx Standard Overnight" at bounding box center [803, 237] width 87 height 8
click at [760, 237] on input "FedEx Standard Overnight" at bounding box center [760, 234] width 0 height 6
checkbox input "true"
click at [810, 277] on button "Apply Filter" at bounding box center [821, 276] width 129 height 17
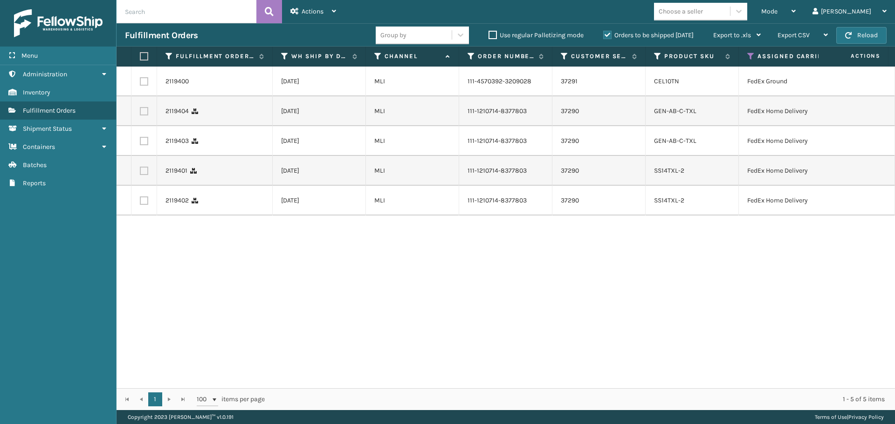
click at [143, 56] on label at bounding box center [143, 56] width 6 height 8
click at [140, 56] on input "checkbox" at bounding box center [140, 57] width 0 height 6
checkbox input "true"
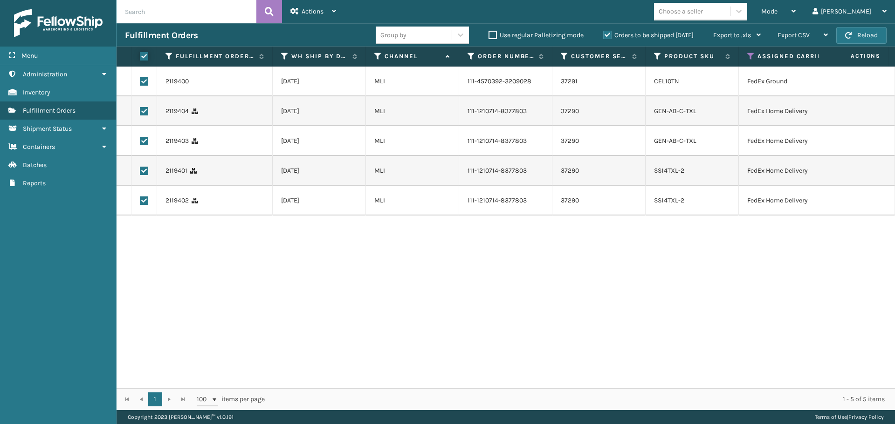
checkbox input "true"
click at [322, 14] on span "Actions" at bounding box center [312, 11] width 22 height 8
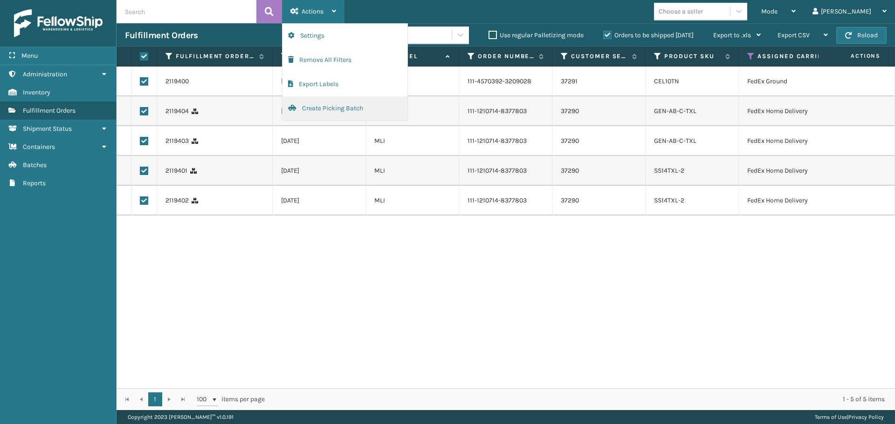
click at [349, 108] on button "Create Picking Batch" at bounding box center [344, 108] width 125 height 24
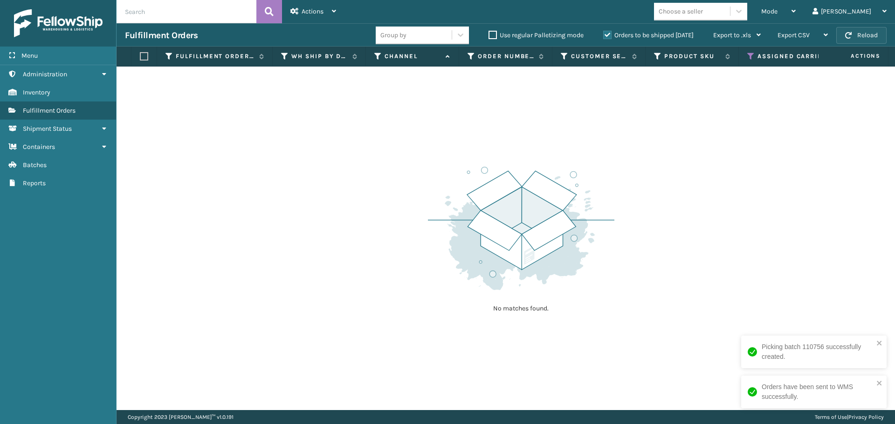
click at [861, 33] on button "Reload" at bounding box center [861, 35] width 50 height 17
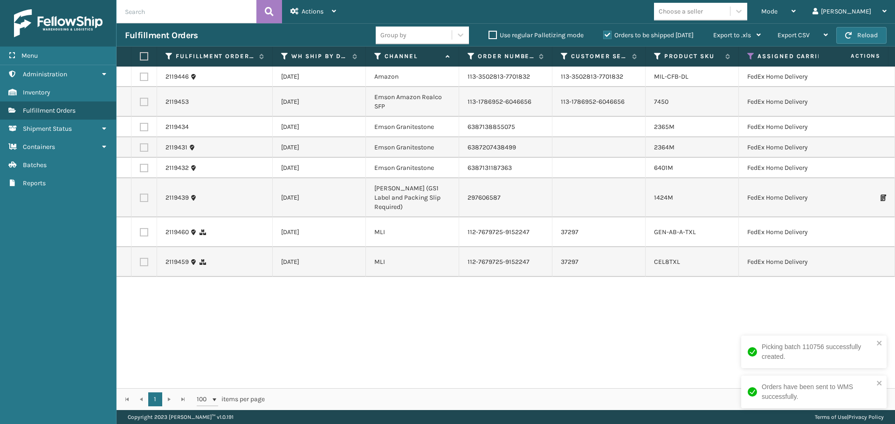
click at [143, 57] on label at bounding box center [143, 56] width 6 height 8
click at [140, 57] on input "checkbox" at bounding box center [140, 57] width 0 height 6
click at [336, 7] on div "Actions" at bounding box center [313, 11] width 46 height 23
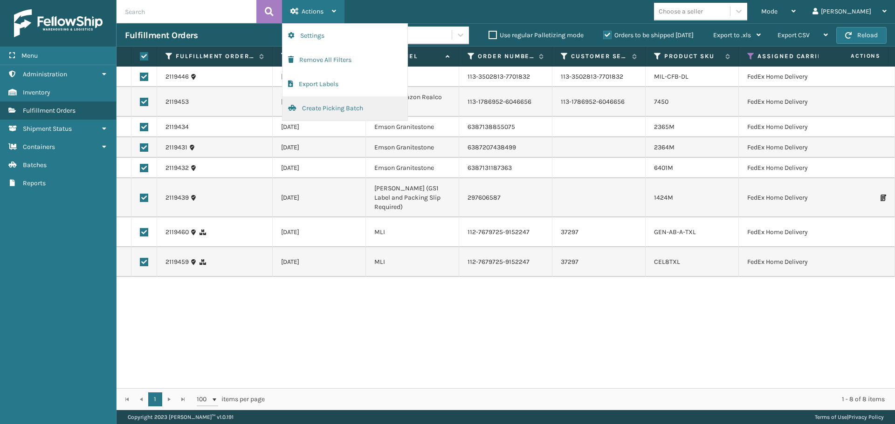
click at [312, 105] on button "Create Picking Batch" at bounding box center [344, 108] width 125 height 24
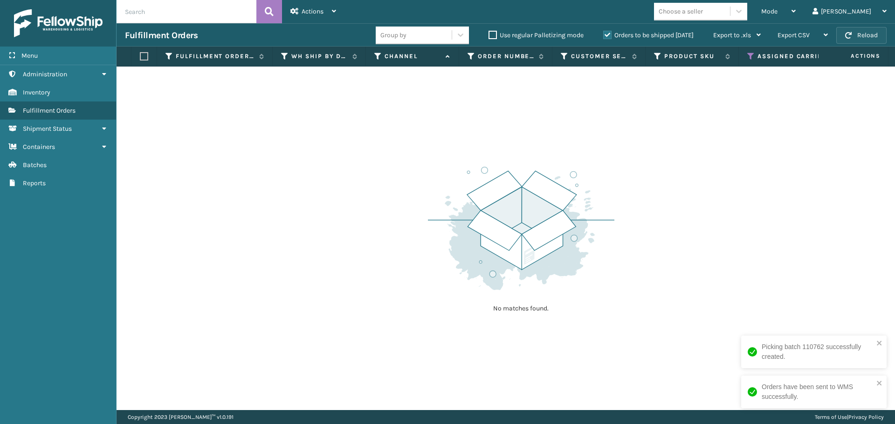
click at [875, 35] on button "Reload" at bounding box center [861, 35] width 50 height 17
click at [747, 57] on icon at bounding box center [750, 56] width 7 height 8
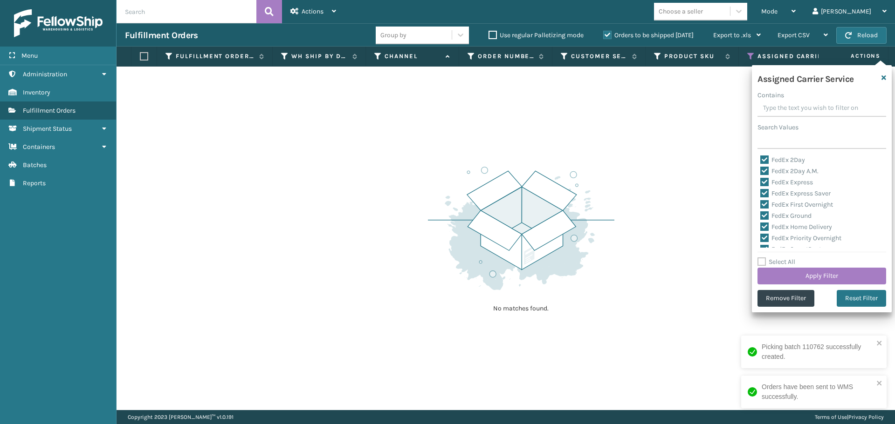
click at [764, 262] on label "Select All" at bounding box center [776, 262] width 38 height 8
click at [764, 258] on input "Select All" at bounding box center [827, 257] width 140 height 1
click at [764, 262] on label "Select All" at bounding box center [776, 262] width 38 height 8
click at [764, 258] on input "Select All" at bounding box center [827, 257] width 140 height 1
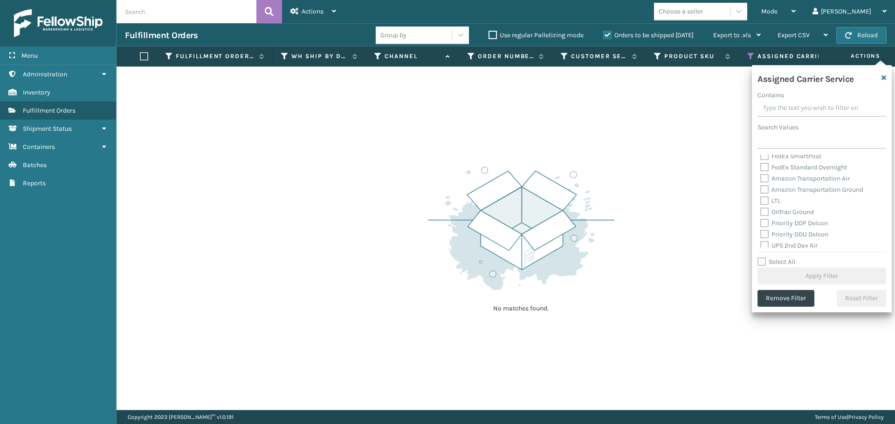
scroll to position [140, 0]
click at [761, 167] on label "OnTrac Ground" at bounding box center [787, 166] width 54 height 8
click at [760, 166] on input "OnTrac Ground" at bounding box center [760, 163] width 0 height 6
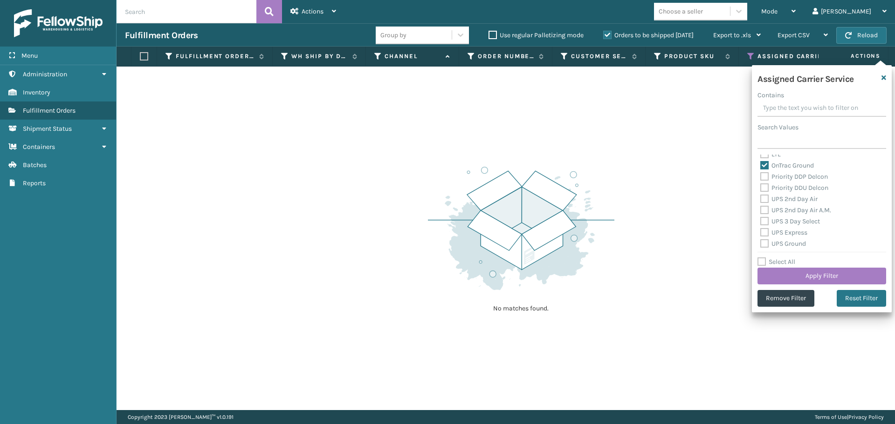
click at [761, 177] on label "Priority DDP Delcon" at bounding box center [794, 177] width 68 height 8
click at [760, 177] on input "Priority DDP Delcon" at bounding box center [760, 174] width 0 height 6
click at [763, 190] on label "Priority DDU Delcon" at bounding box center [794, 188] width 68 height 8
click at [760, 189] on input "Priority DDU Delcon" at bounding box center [760, 186] width 0 height 6
click at [764, 201] on label "UPS 2nd Day Air" at bounding box center [788, 199] width 57 height 8
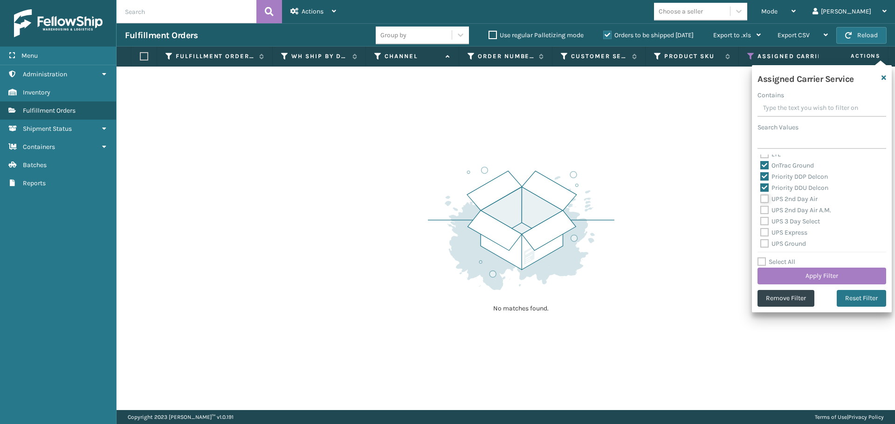
click at [760, 200] on input "UPS 2nd Day Air" at bounding box center [760, 197] width 0 height 6
click at [764, 213] on label "UPS 2nd Day Air A.M." at bounding box center [795, 210] width 71 height 8
click at [760, 211] on input "UPS 2nd Day Air A.M." at bounding box center [760, 208] width 0 height 6
click at [764, 219] on label "UPS 3 Day Select" at bounding box center [790, 222] width 60 height 8
click at [760, 219] on input "UPS 3 Day Select" at bounding box center [760, 219] width 0 height 6
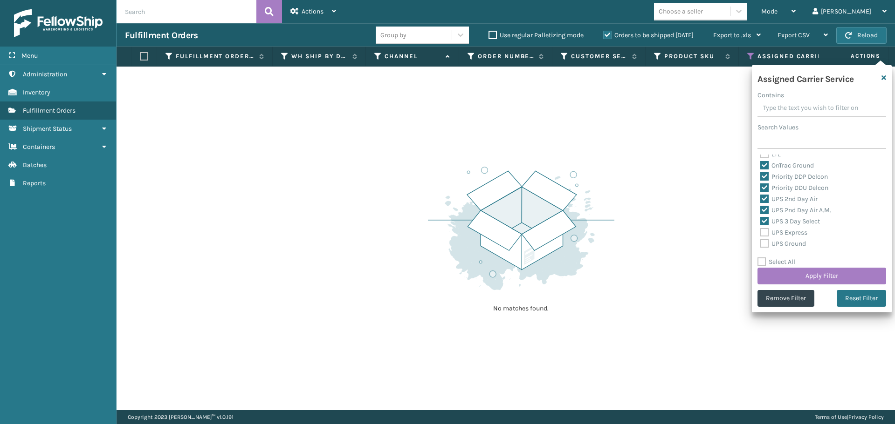
click at [764, 232] on label "UPS Express" at bounding box center [783, 233] width 47 height 8
click at [760, 232] on input "UPS Express" at bounding box center [760, 230] width 0 height 6
click at [764, 245] on label "UPS Ground" at bounding box center [783, 244] width 46 height 8
click at [760, 245] on input "UPS Ground" at bounding box center [760, 242] width 0 height 6
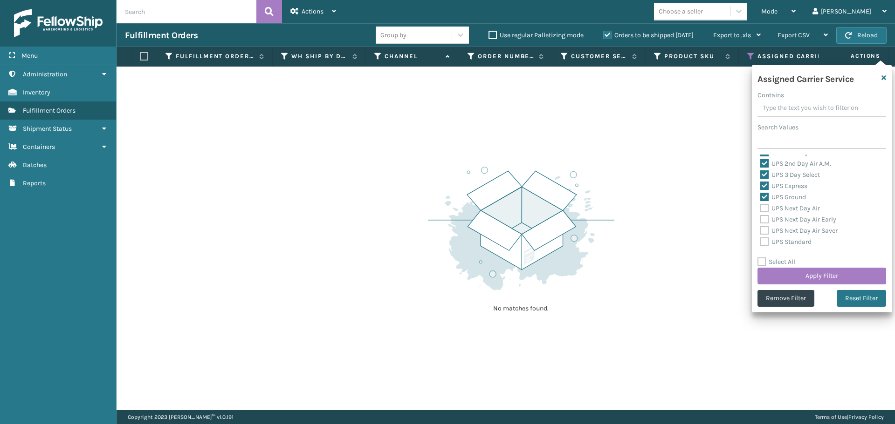
click at [765, 209] on label "UPS Next Day Air" at bounding box center [790, 209] width 60 height 8
click at [760, 209] on input "UPS Next Day Air" at bounding box center [760, 206] width 0 height 6
click at [765, 223] on label "UPS Next Day Air Early" at bounding box center [798, 220] width 76 height 8
click at [760, 220] on input "UPS Next Day Air Early" at bounding box center [760, 217] width 0 height 6
click at [764, 232] on label "UPS Next Day Air Saver" at bounding box center [798, 231] width 77 height 8
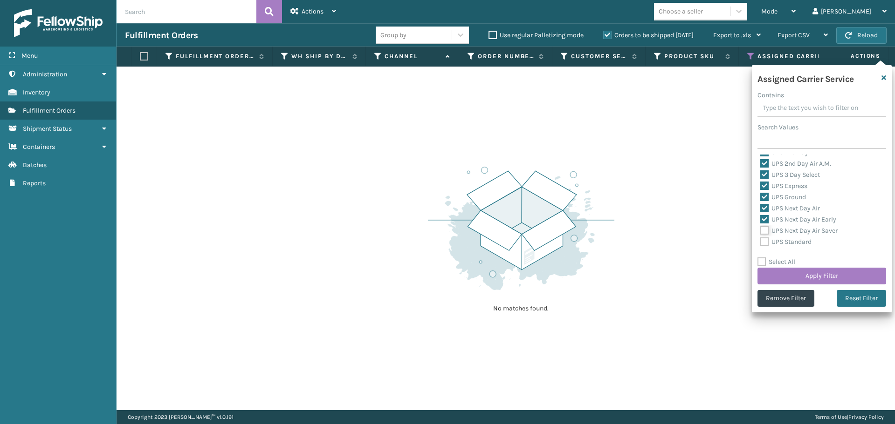
click at [760, 232] on input "UPS Next Day Air Saver" at bounding box center [760, 229] width 0 height 6
click at [763, 241] on label "UPS Standard" at bounding box center [785, 242] width 51 height 8
click at [760, 241] on input "UPS Standard" at bounding box center [760, 240] width 0 height 6
click at [766, 206] on label "UPS SurePost 1LB or Greater" at bounding box center [806, 207] width 92 height 8
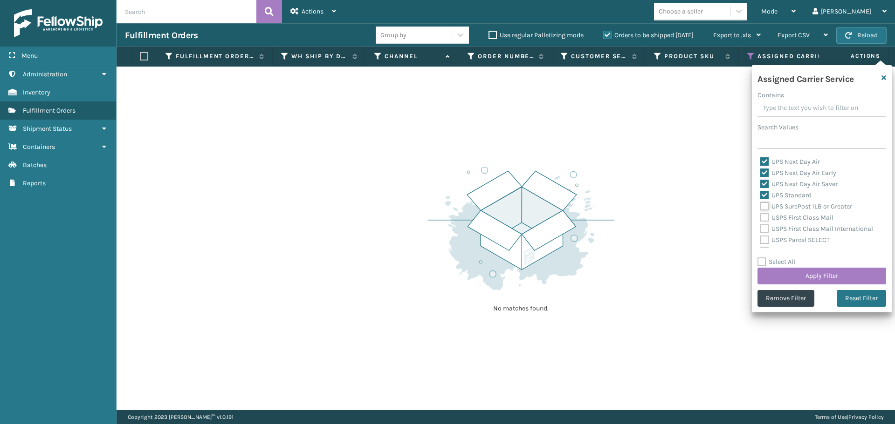
click at [760, 206] on input "UPS SurePost 1LB or Greater" at bounding box center [760, 204] width 0 height 6
click at [766, 218] on label "USPS First Class Mail" at bounding box center [796, 218] width 73 height 8
click at [760, 218] on input "USPS First Class Mail" at bounding box center [760, 215] width 0 height 6
click at [765, 229] on label "USPS First Class Mail International" at bounding box center [816, 229] width 113 height 8
click at [760, 229] on input "USPS First Class Mail International" at bounding box center [760, 227] width 0 height 6
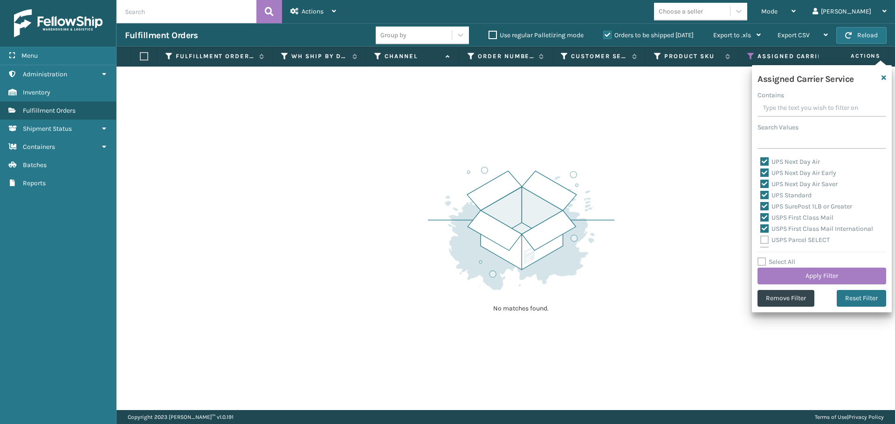
click at [765, 239] on label "USPS Parcel SELECT" at bounding box center [794, 240] width 69 height 8
click at [760, 239] on input "USPS Parcel SELECT" at bounding box center [760, 238] width 0 height 6
click at [762, 206] on label "USPS Priority Mail" at bounding box center [792, 205] width 64 height 8
click at [760, 205] on input "USPS Priority Mail" at bounding box center [760, 202] width 0 height 6
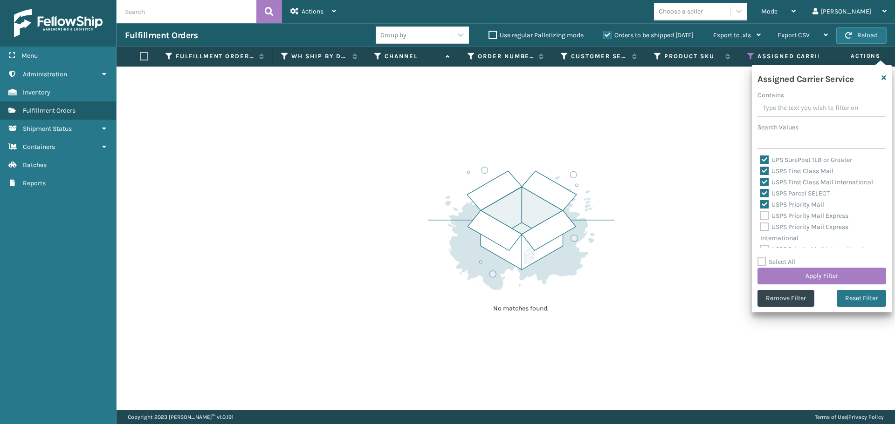
click at [763, 219] on label "USPS Priority Mail Express" at bounding box center [804, 216] width 88 height 8
click at [760, 217] on input "USPS Priority Mail Express" at bounding box center [760, 214] width 0 height 6
click at [763, 229] on label "USPS Priority Mail Express International" at bounding box center [804, 232] width 88 height 19
click at [760, 228] on input "USPS Priority Mail Express International" at bounding box center [760, 225] width 0 height 6
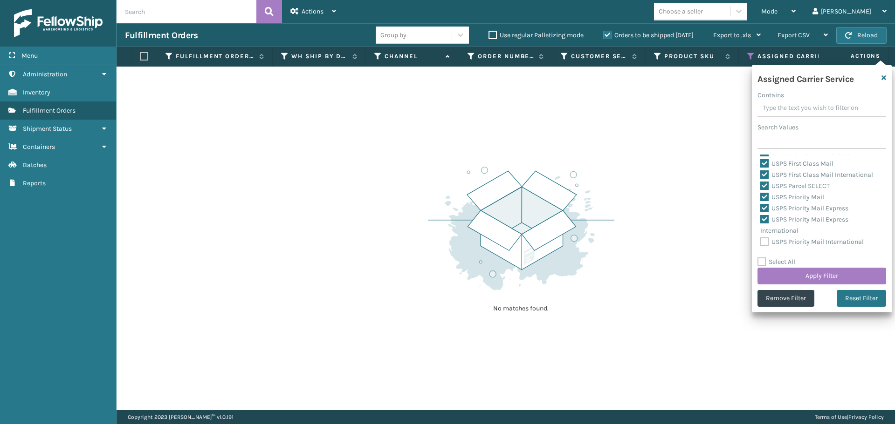
click at [765, 240] on label "USPS Priority Mail International" at bounding box center [811, 242] width 103 height 8
click at [760, 240] on input "USPS Priority Mail International" at bounding box center [760, 240] width 0 height 6
click at [780, 273] on button "Apply Filter" at bounding box center [821, 276] width 129 height 17
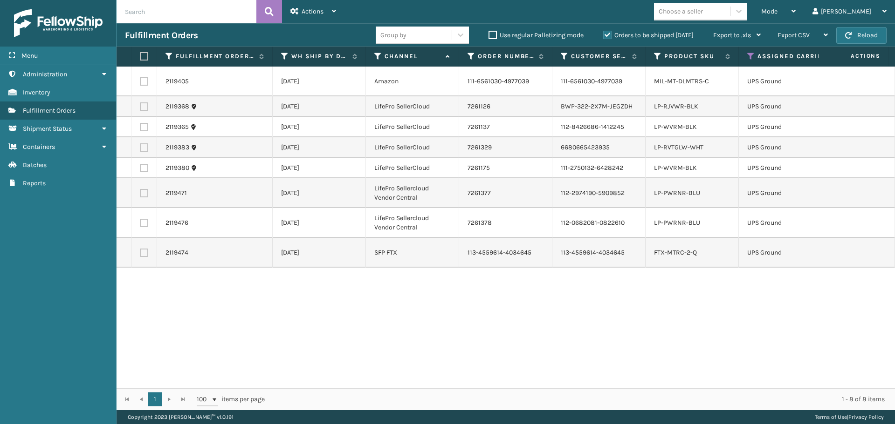
click at [142, 53] on label at bounding box center [143, 56] width 6 height 8
click at [140, 54] on input "checkbox" at bounding box center [140, 57] width 0 height 6
click at [316, 17] on div "Actions" at bounding box center [313, 11] width 46 height 23
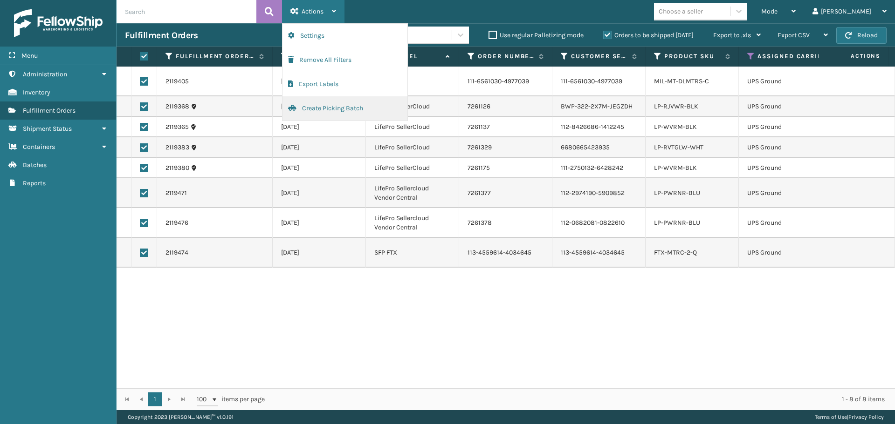
click at [333, 107] on button "Create Picking Batch" at bounding box center [344, 108] width 125 height 24
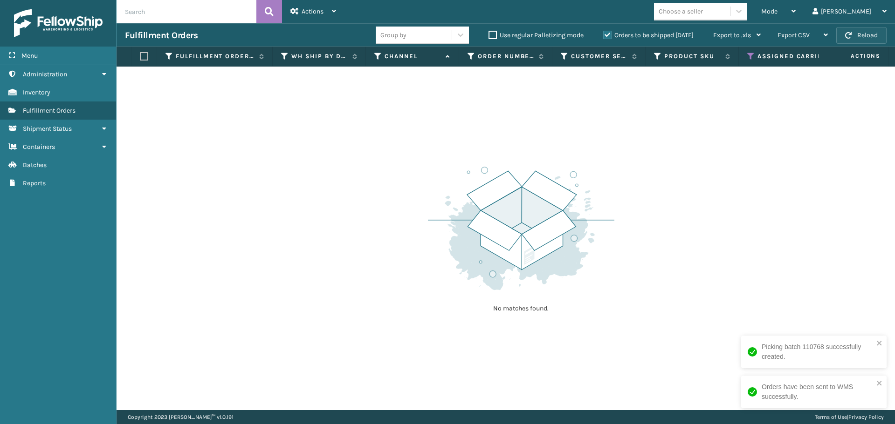
click at [862, 37] on button "Reload" at bounding box center [861, 35] width 50 height 17
